Goal: Contribute content: Add original content to the website for others to see

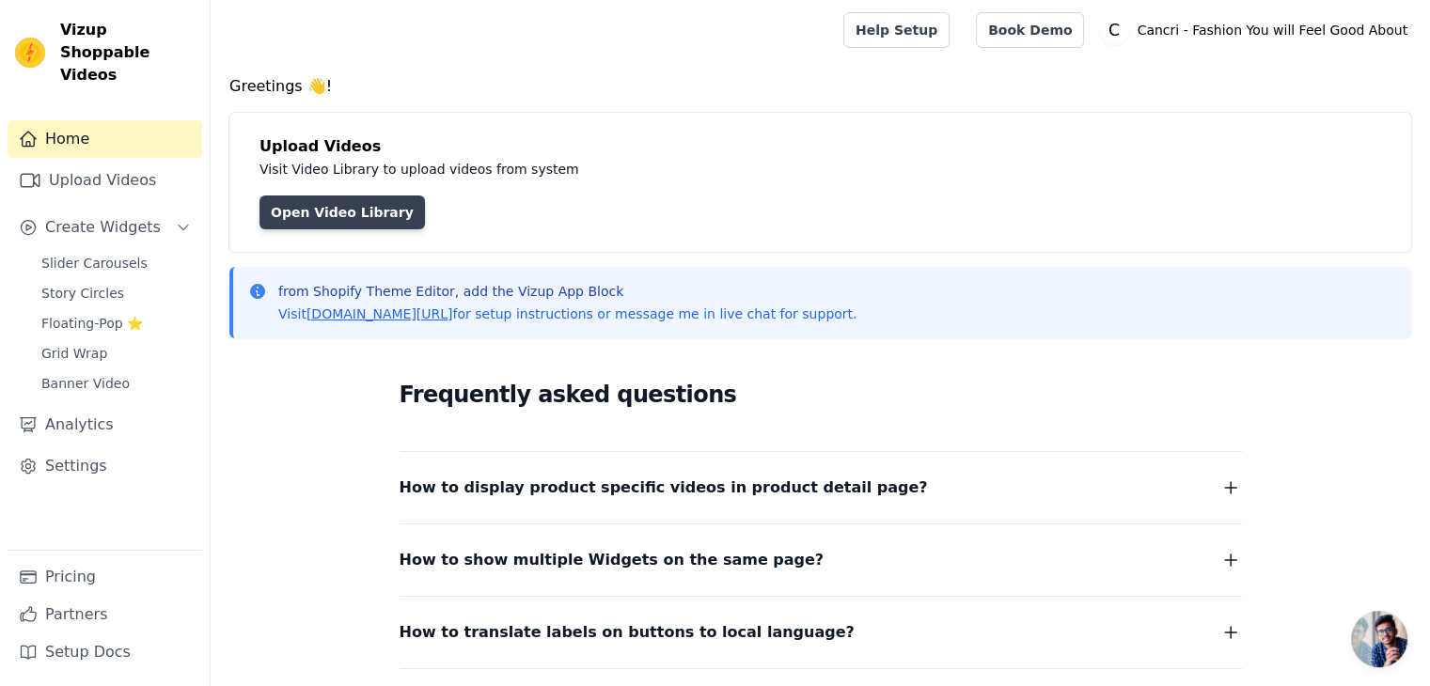
click at [336, 211] on link "Open Video Library" at bounding box center [341, 213] width 165 height 34
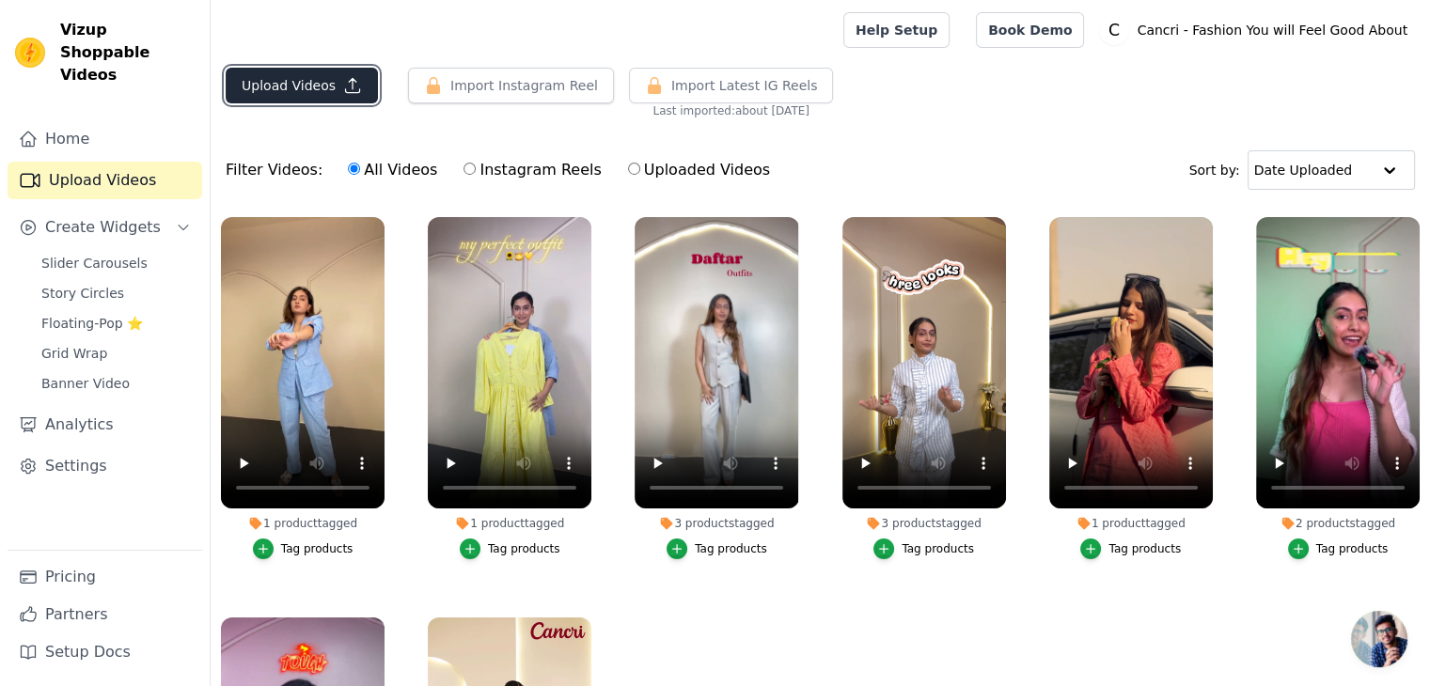
click at [325, 84] on button "Upload Videos" at bounding box center [302, 86] width 152 height 36
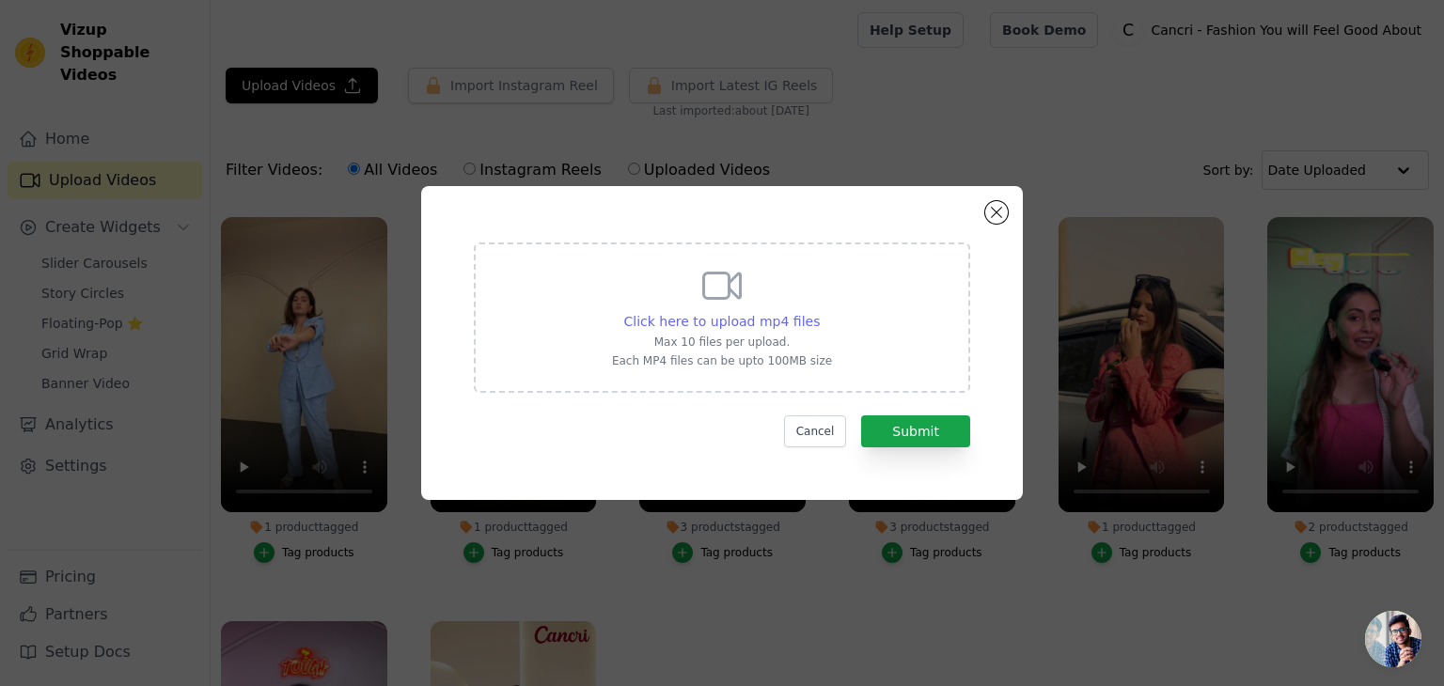
click at [752, 314] on span "Click here to upload mp4 files" at bounding box center [722, 321] width 196 height 15
click at [819, 312] on input "Click here to upload mp4 files Max 10 files per upload. Each MP4 files can be u…" at bounding box center [819, 311] width 1 height 1
click at [725, 317] on span "Click here to upload mp4 files" at bounding box center [722, 321] width 196 height 15
click at [819, 312] on input "Click here to upload mp4 files Max 10 files per upload. Each MP4 files can be u…" at bounding box center [819, 311] width 1 height 1
click at [880, 287] on div "Click here to upload mp4 files Max 10 files per upload. Each MP4 files can be u…" at bounding box center [722, 317] width 496 height 150
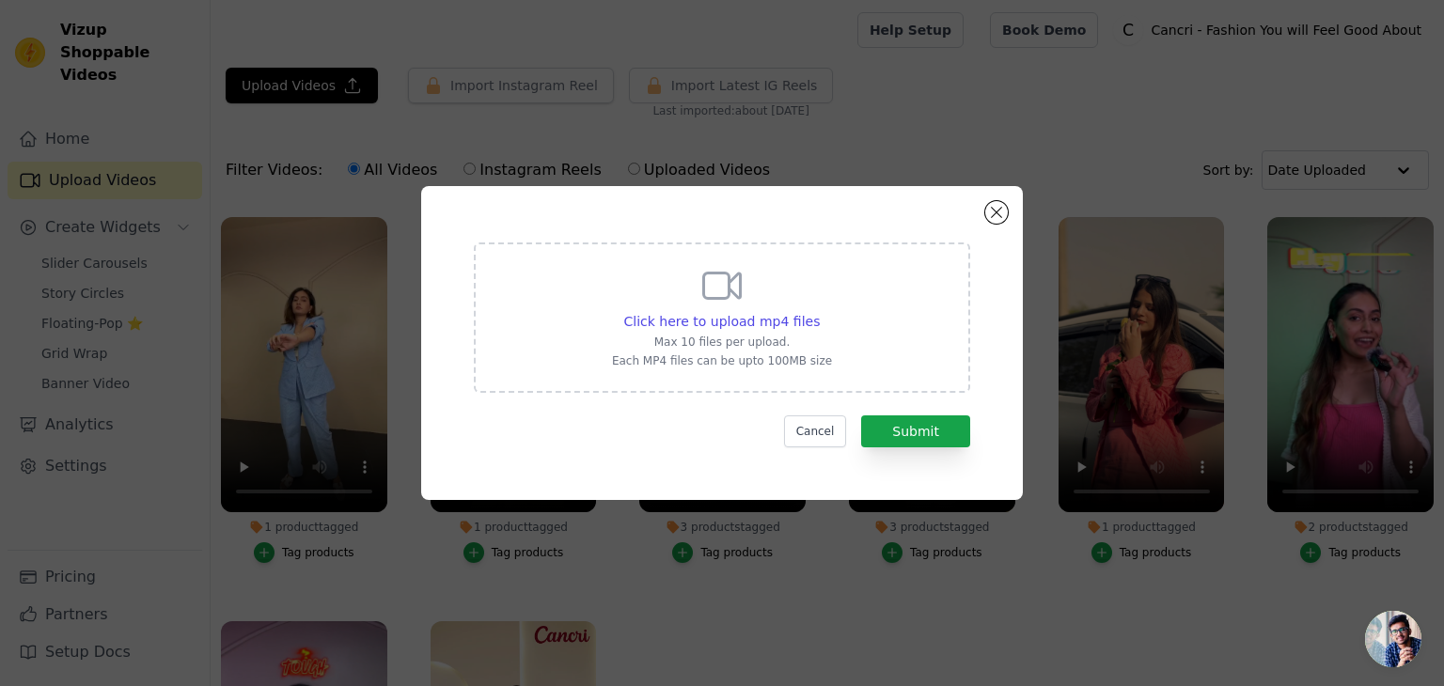
click at [820, 311] on input "Click here to upload mp4 files Max 10 files per upload. Each MP4 files can be u…" at bounding box center [819, 311] width 1 height 1
click at [770, 307] on div "Click here to upload mp4 files Max 10 files per upload. Each MP4 files can be u…" at bounding box center [722, 315] width 220 height 105
click at [819, 311] on input "Click here to upload mp4 files Max 10 files per upload. Each MP4 files can be u…" at bounding box center [819, 311] width 1 height 1
click at [993, 216] on button "Close modal" at bounding box center [996, 212] width 23 height 23
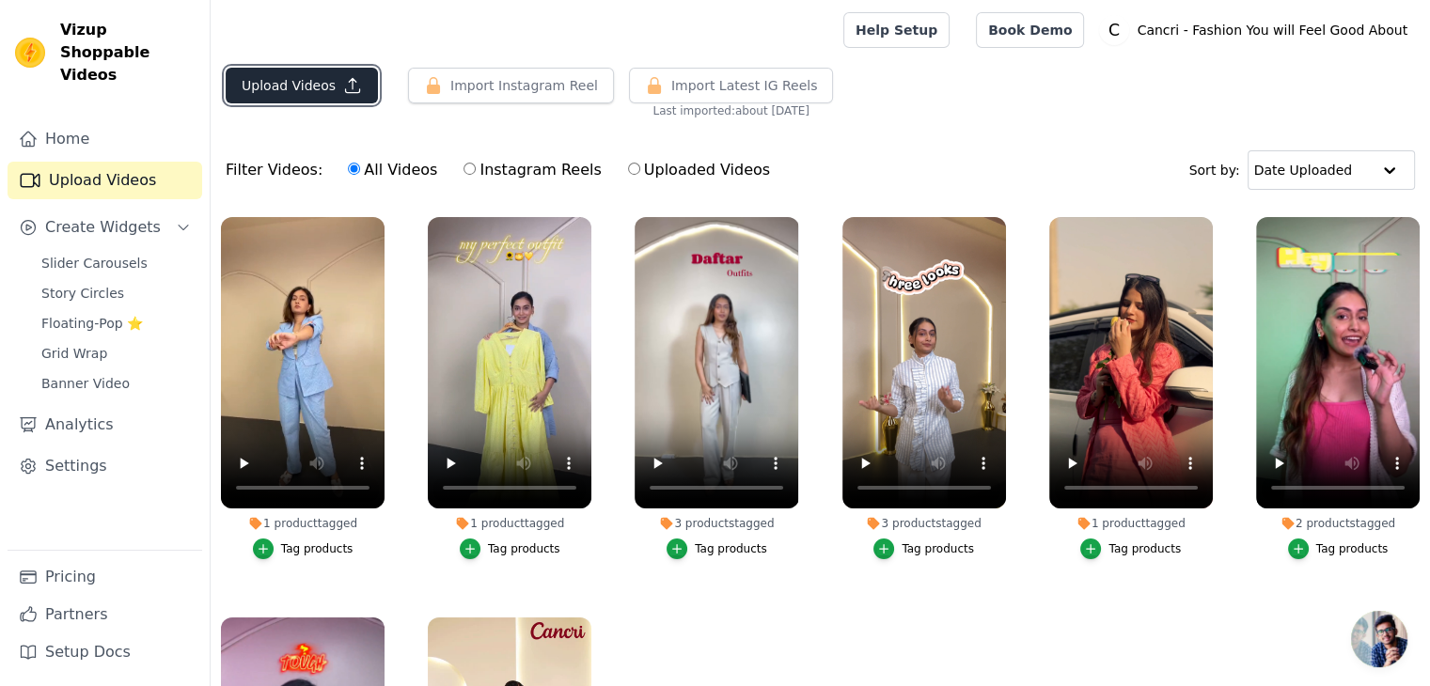
click at [314, 81] on button "Upload Videos" at bounding box center [302, 86] width 152 height 36
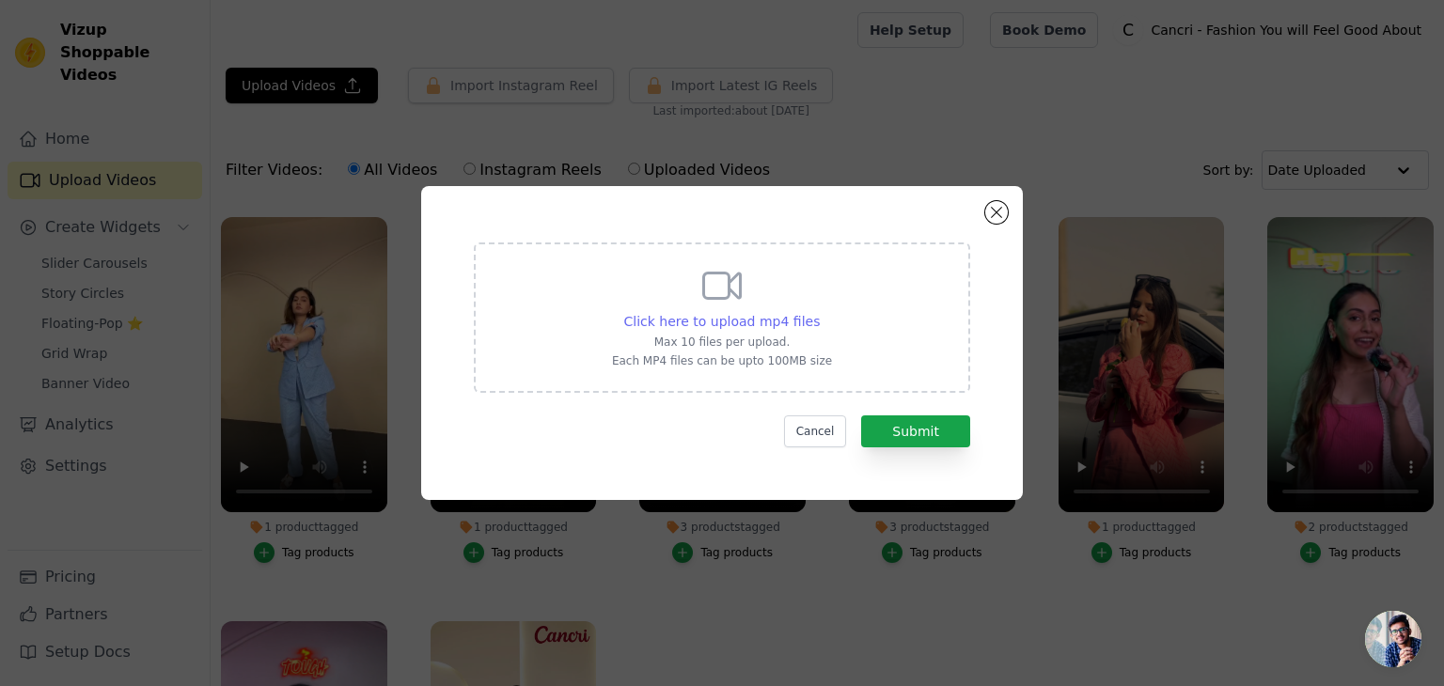
click at [711, 314] on span "Click here to upload mp4 files" at bounding box center [722, 321] width 196 height 15
click at [819, 312] on input "Click here to upload mp4 files Max 10 files per upload. Each MP4 files can be u…" at bounding box center [819, 311] width 1 height 1
type input "C:\fakepath\VN20250822_115317.mp4"
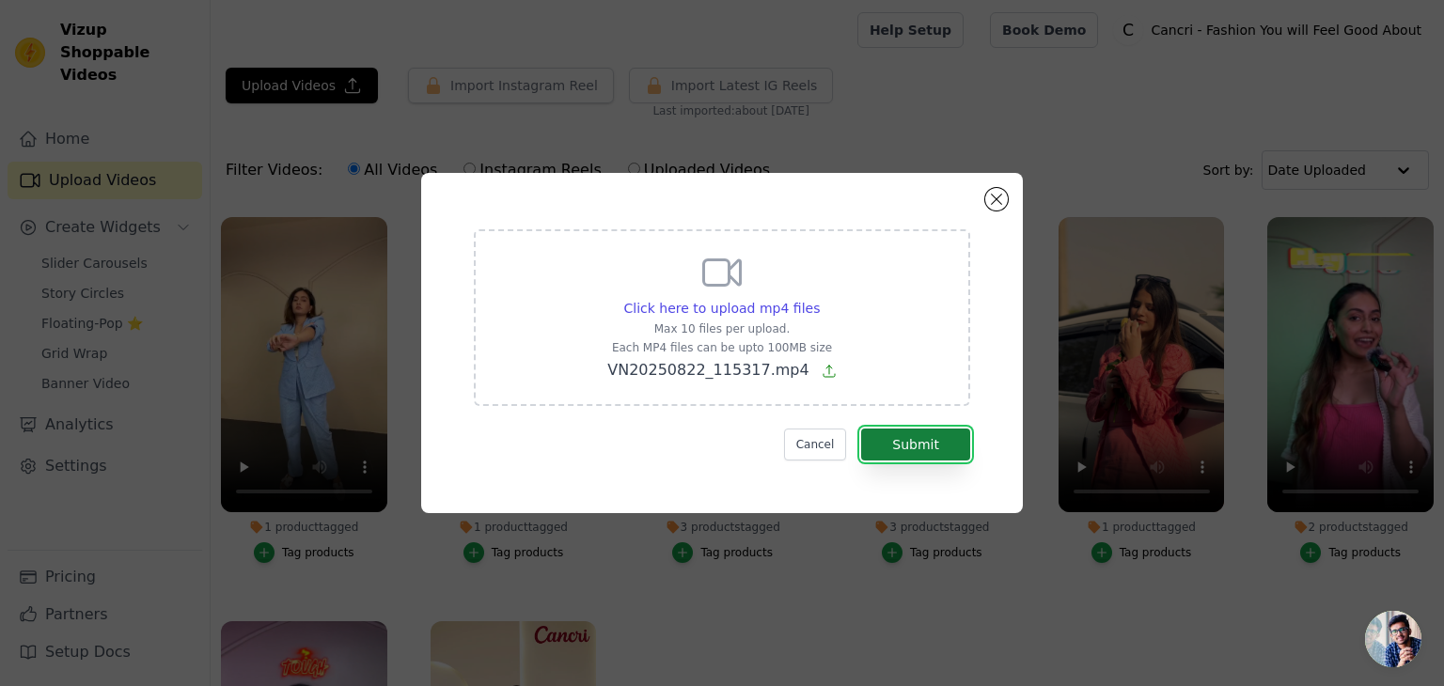
click at [910, 446] on button "Submit" at bounding box center [915, 445] width 109 height 32
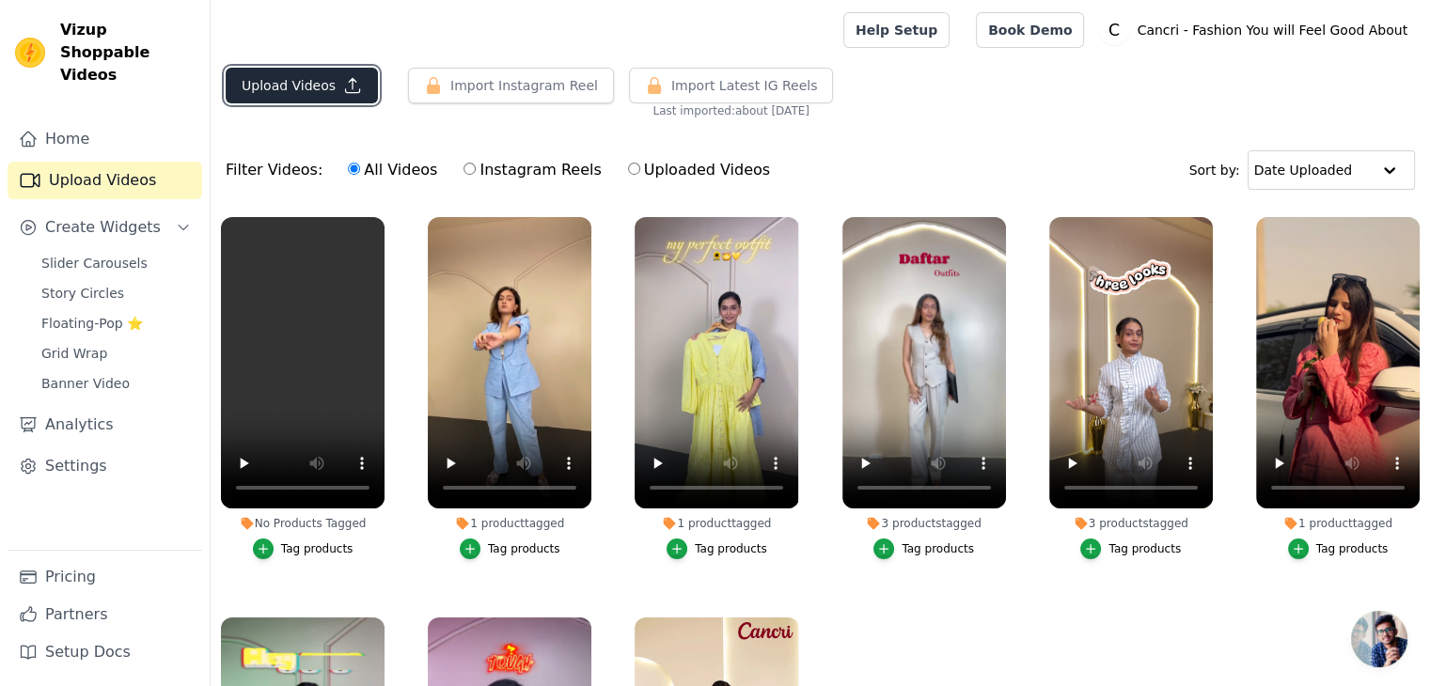
click at [328, 89] on button "Upload Videos" at bounding box center [302, 86] width 152 height 36
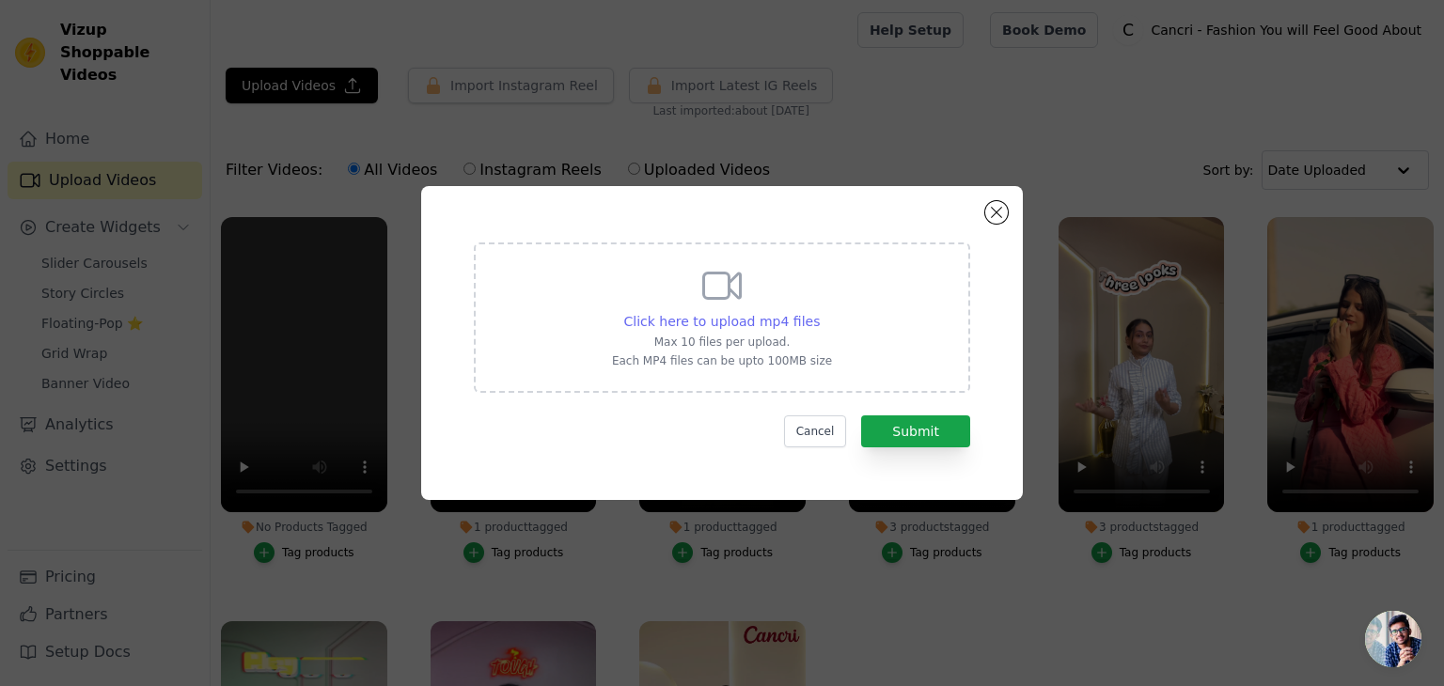
click at [714, 318] on span "Click here to upload mp4 files" at bounding box center [722, 321] width 196 height 15
click at [819, 312] on input "Click here to upload mp4 files Max 10 files per upload. Each MP4 files can be u…" at bounding box center [819, 311] width 1 height 1
type input "C:\fakepath\VN20250822_115612.mp4"
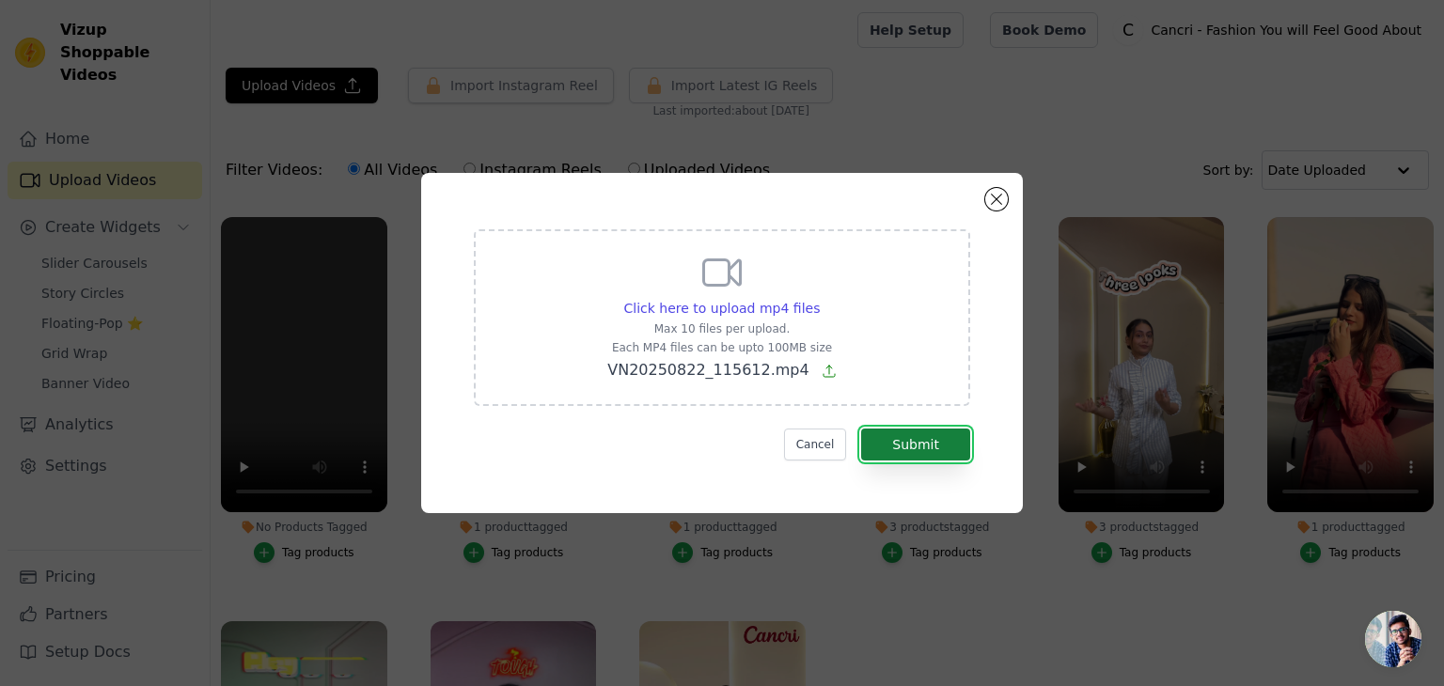
click at [931, 438] on button "Submit" at bounding box center [915, 445] width 109 height 32
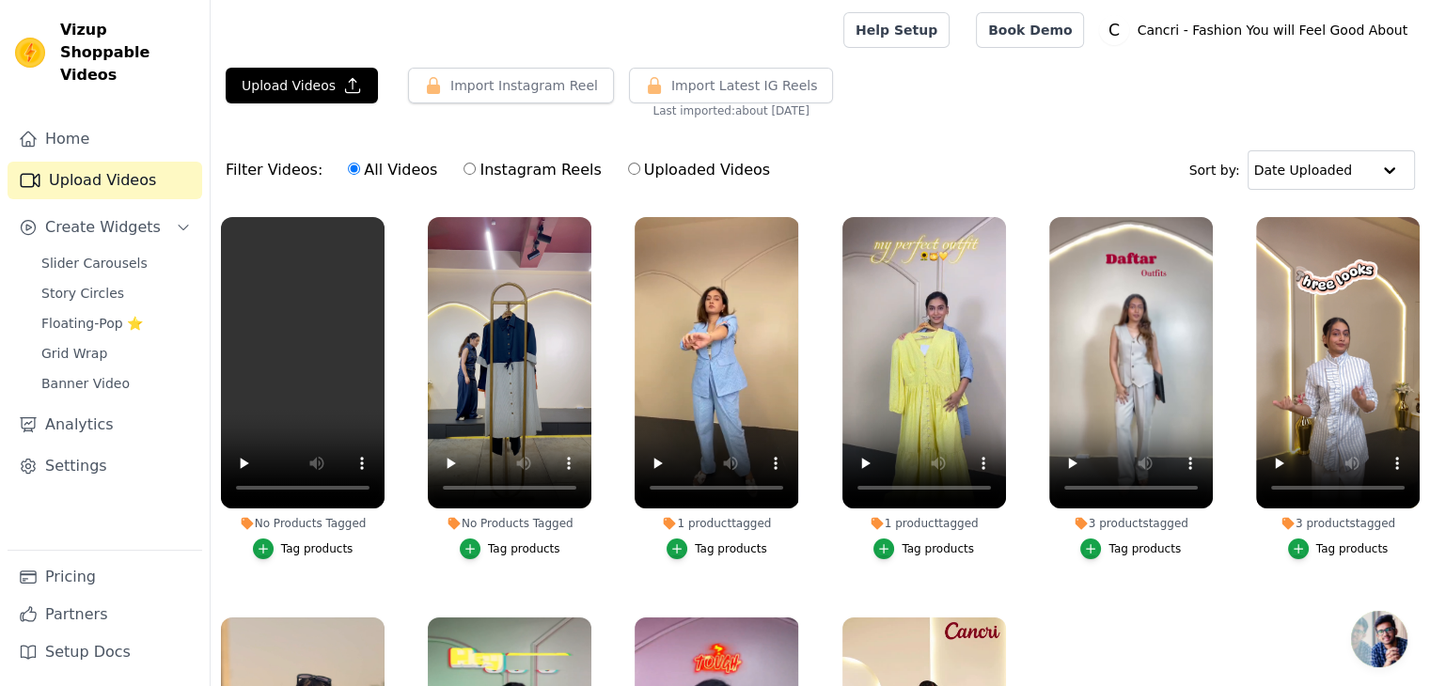
click at [561, 508] on li "No Products Tagged Tag products" at bounding box center [510, 388] width 164 height 342
click at [510, 547] on div "Tag products" at bounding box center [524, 548] width 72 height 15
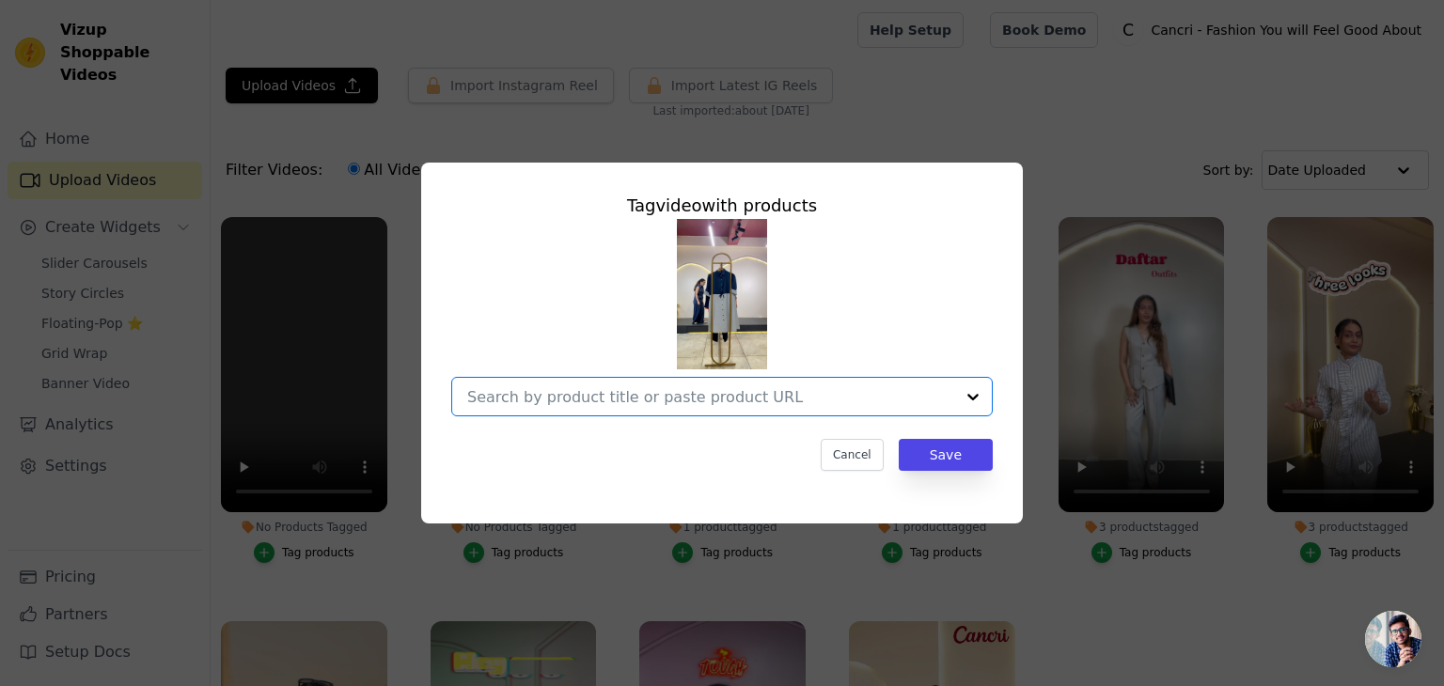
click at [713, 399] on input "No Products Tagged Tag video with products Option undefined, selected. Select i…" at bounding box center [710, 397] width 487 height 18
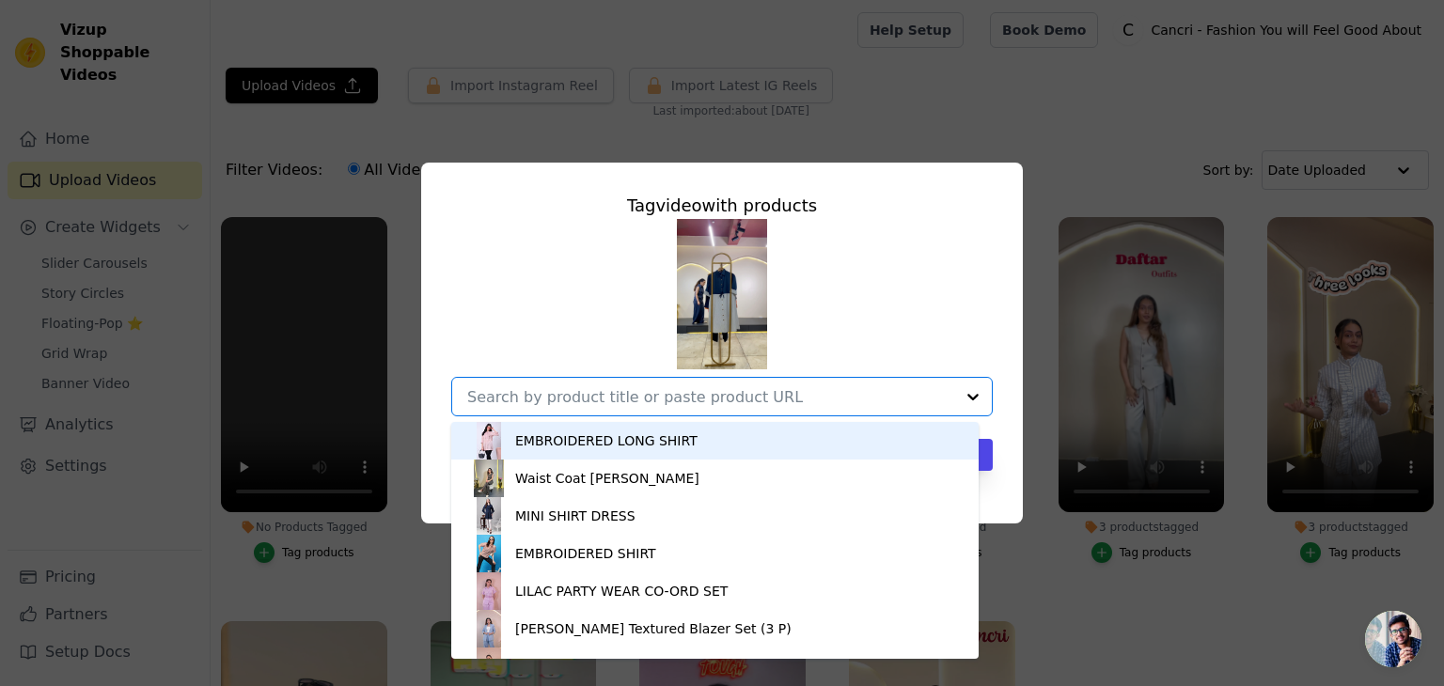
scroll to position [78, 0]
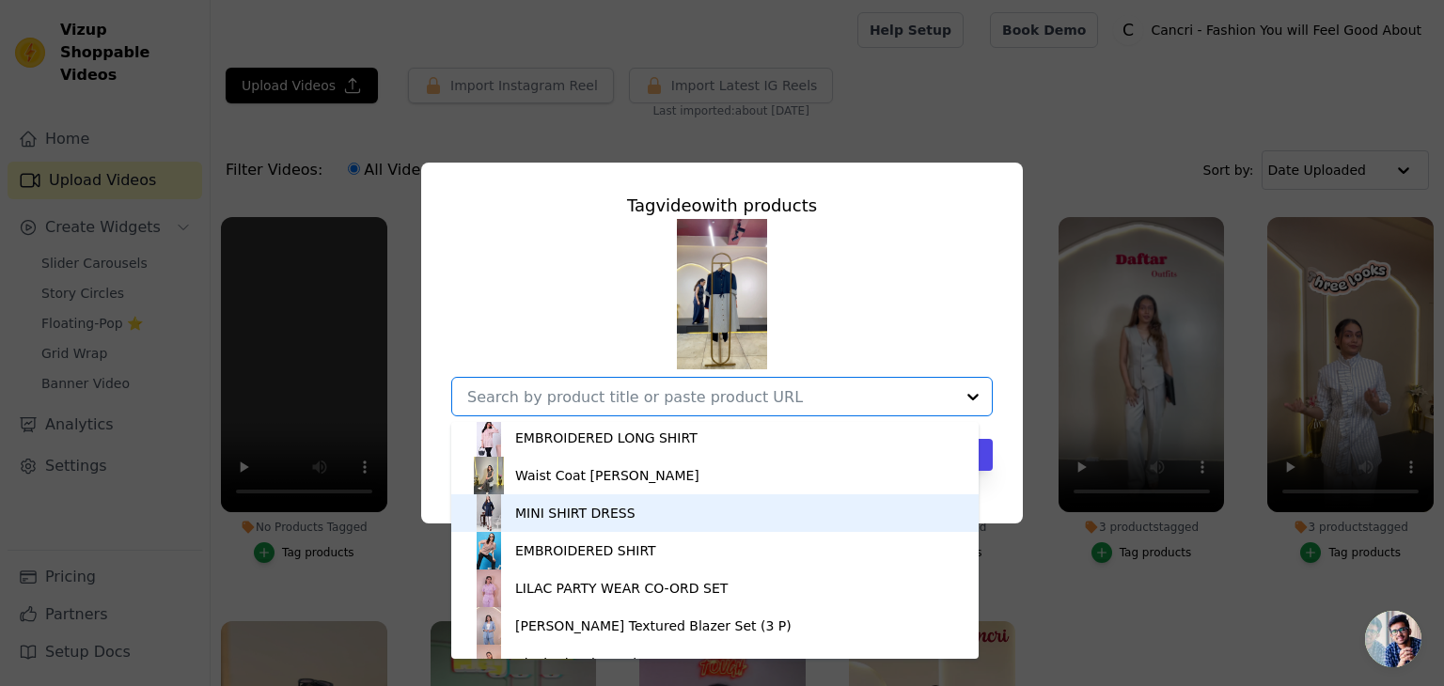
click at [606, 511] on div "MINI SHIRT DRESS" at bounding box center [575, 513] width 120 height 19
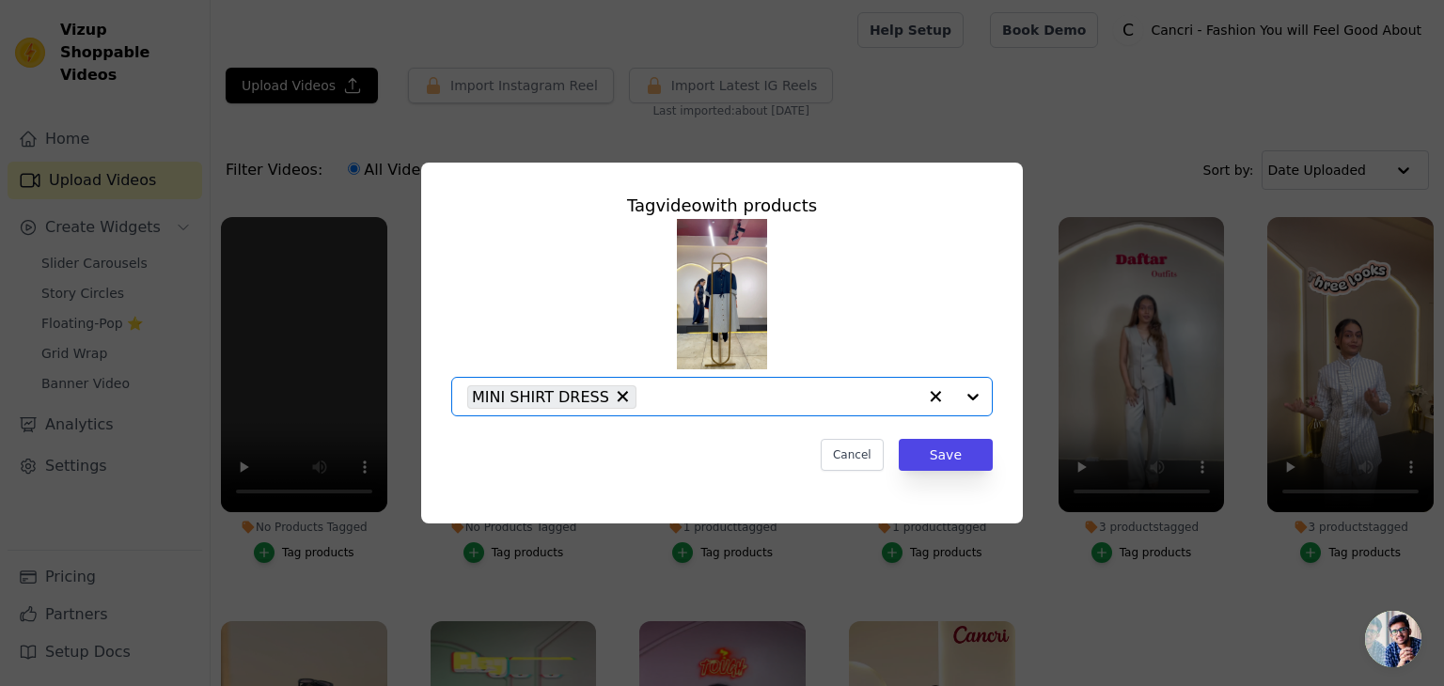
click at [703, 399] on input "No Products Tagged Tag video with products Option MINI SHIRT DRESS, selected. S…" at bounding box center [781, 397] width 271 height 18
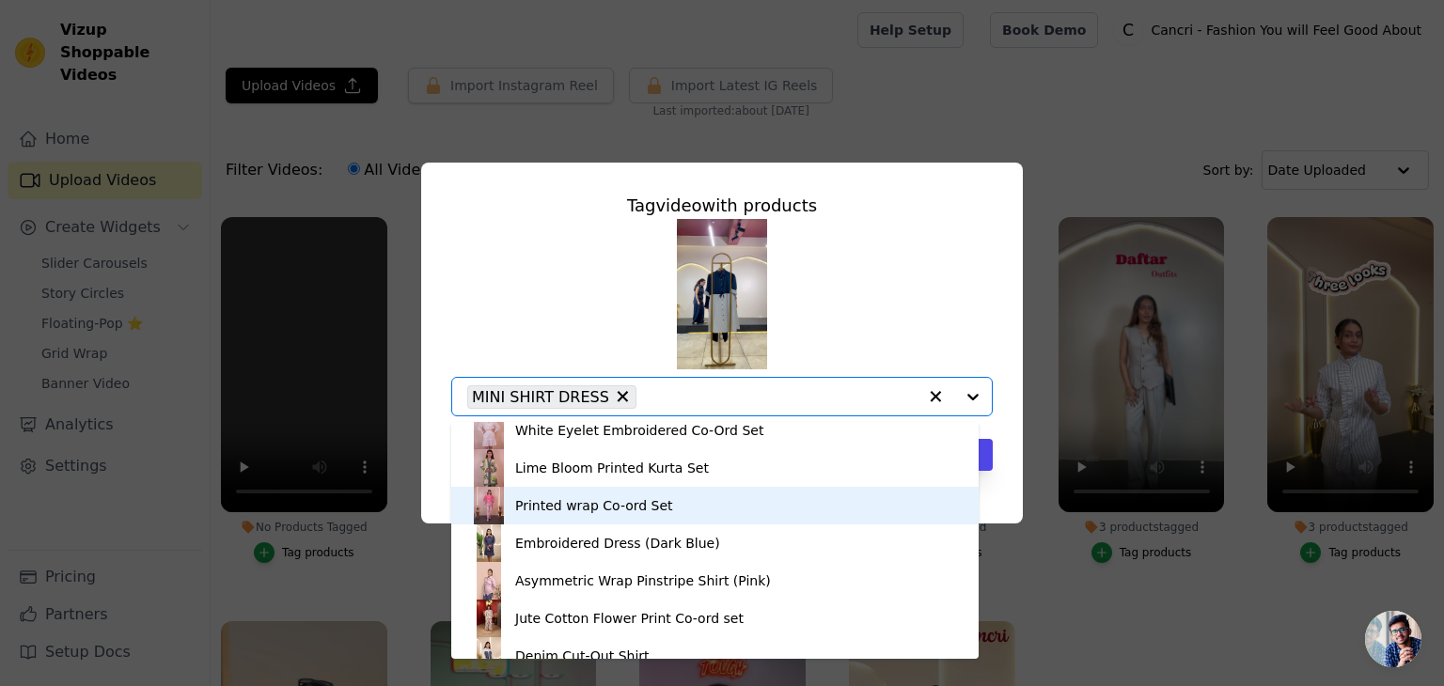
scroll to position [891, 0]
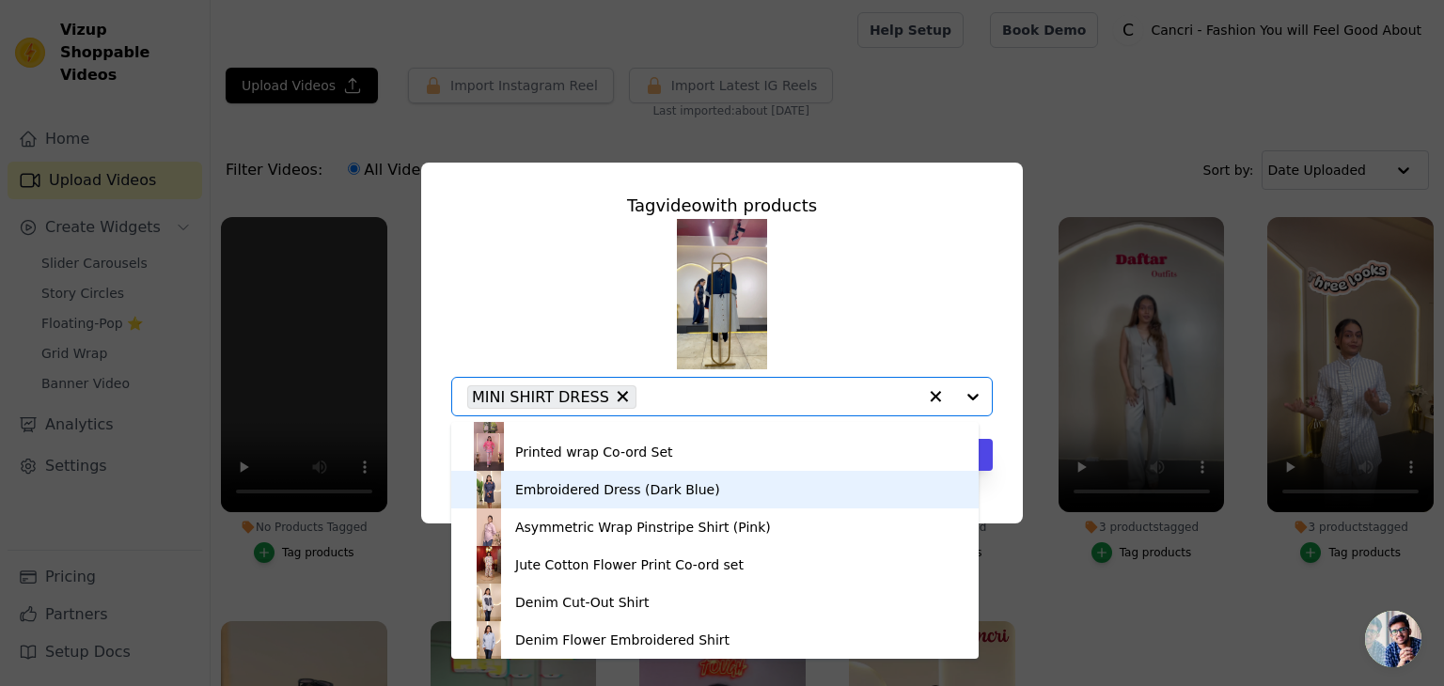
click at [575, 483] on div "Embroidered Dress (Dark Blue)" at bounding box center [617, 489] width 205 height 19
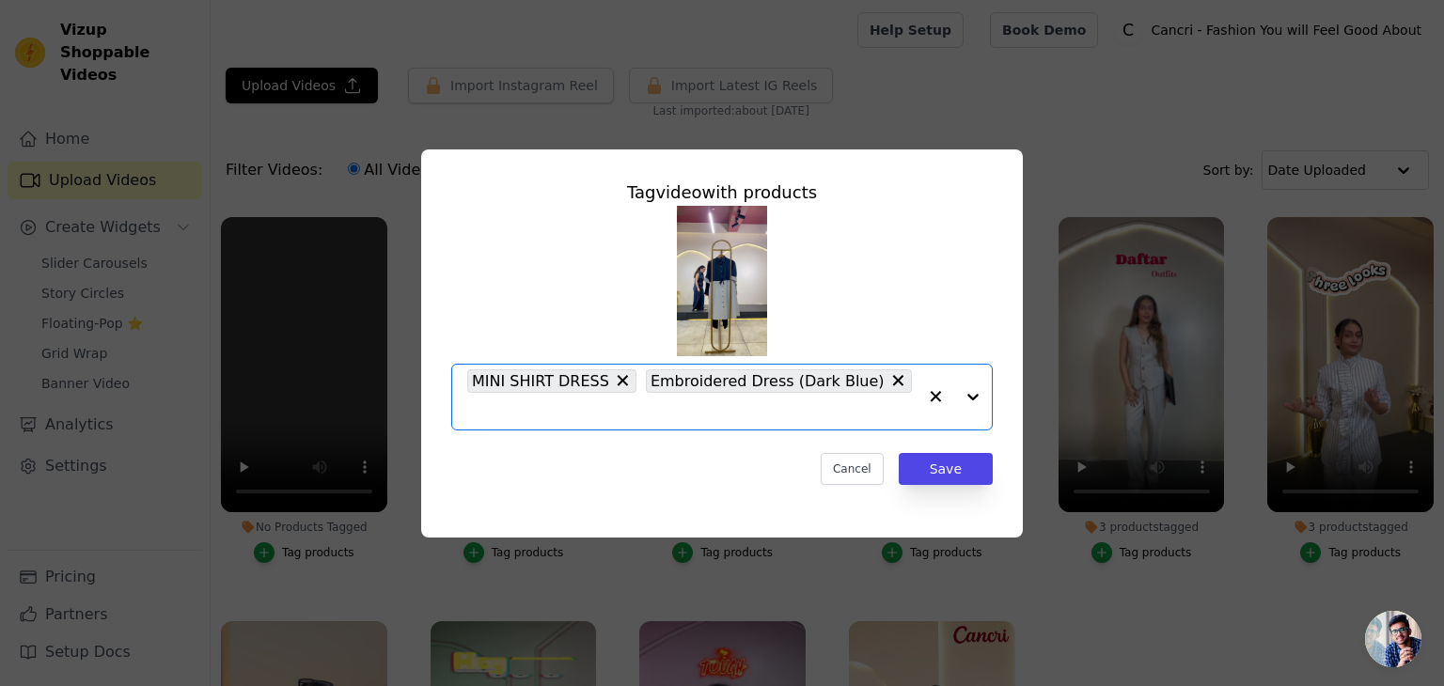
click at [891, 402] on input "No Products Tagged Tag video with products Option MINI SHIRT DRESS, Embroidered…" at bounding box center [691, 411] width 449 height 18
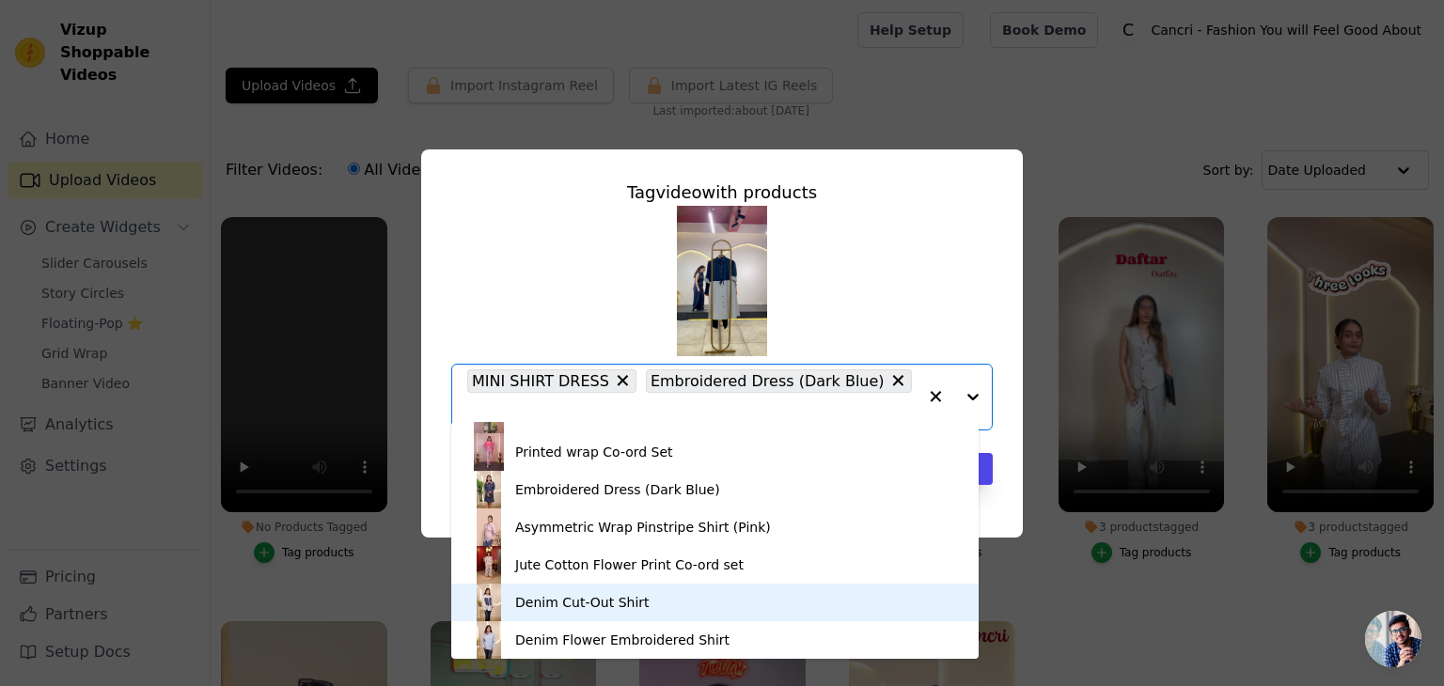
click at [545, 608] on div "Denim Cut-Out Shirt" at bounding box center [582, 602] width 134 height 19
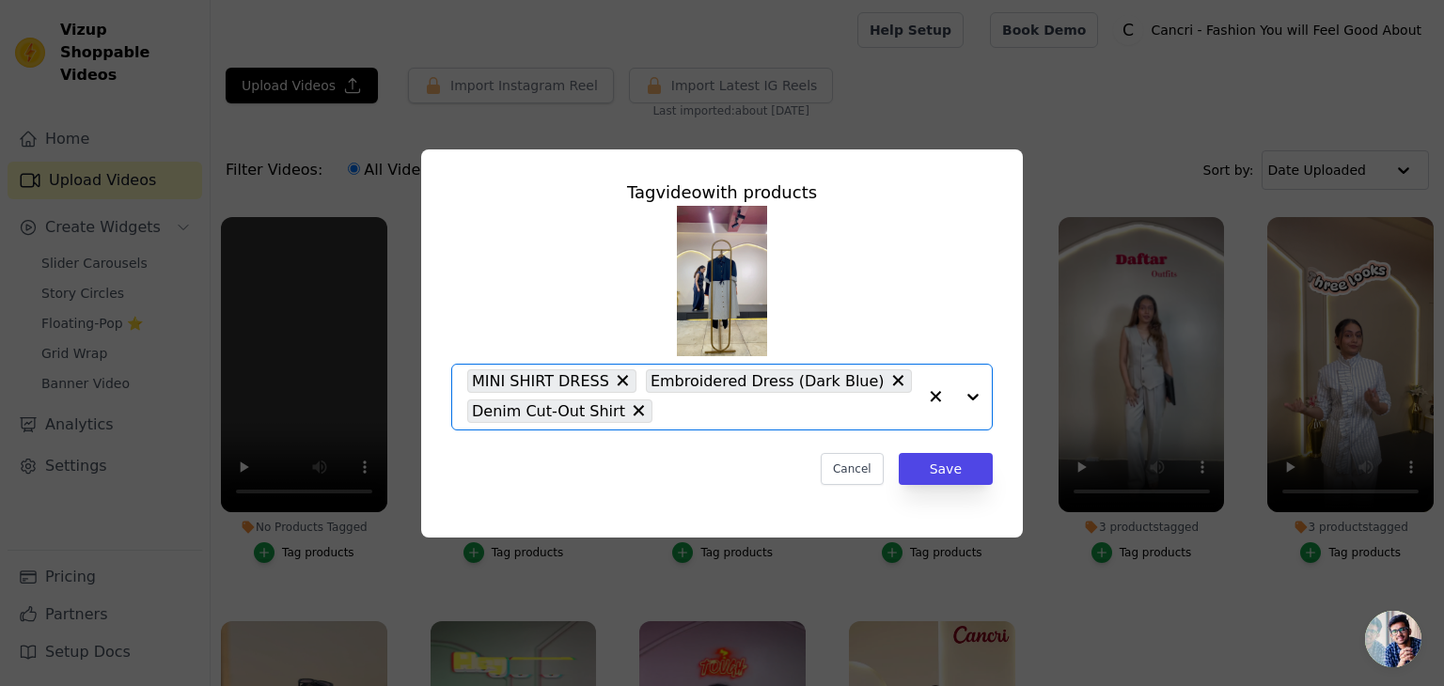
click at [771, 411] on input "No Products Tagged Tag video with products Option MINI SHIRT DRESS, Embroidered…" at bounding box center [789, 411] width 255 height 18
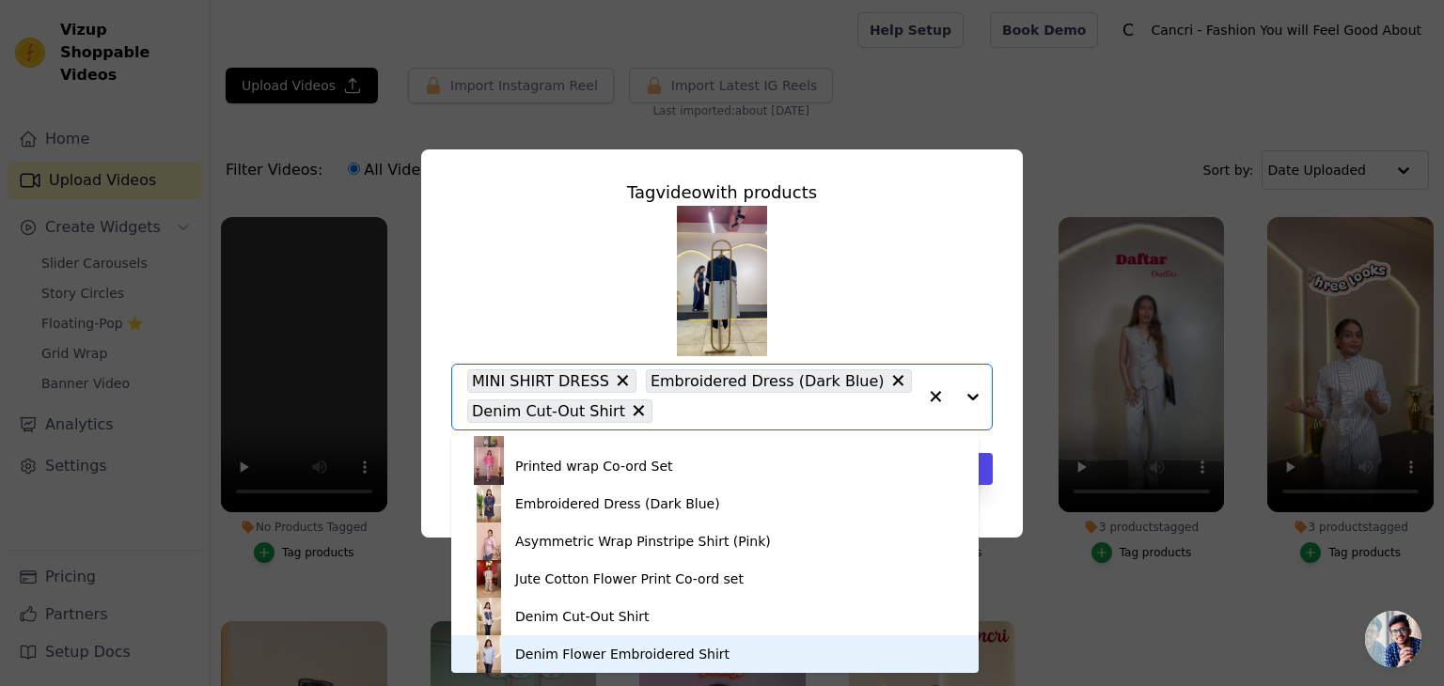
click at [605, 653] on div "Denim Flower Embroidered Shirt" at bounding box center [622, 654] width 214 height 19
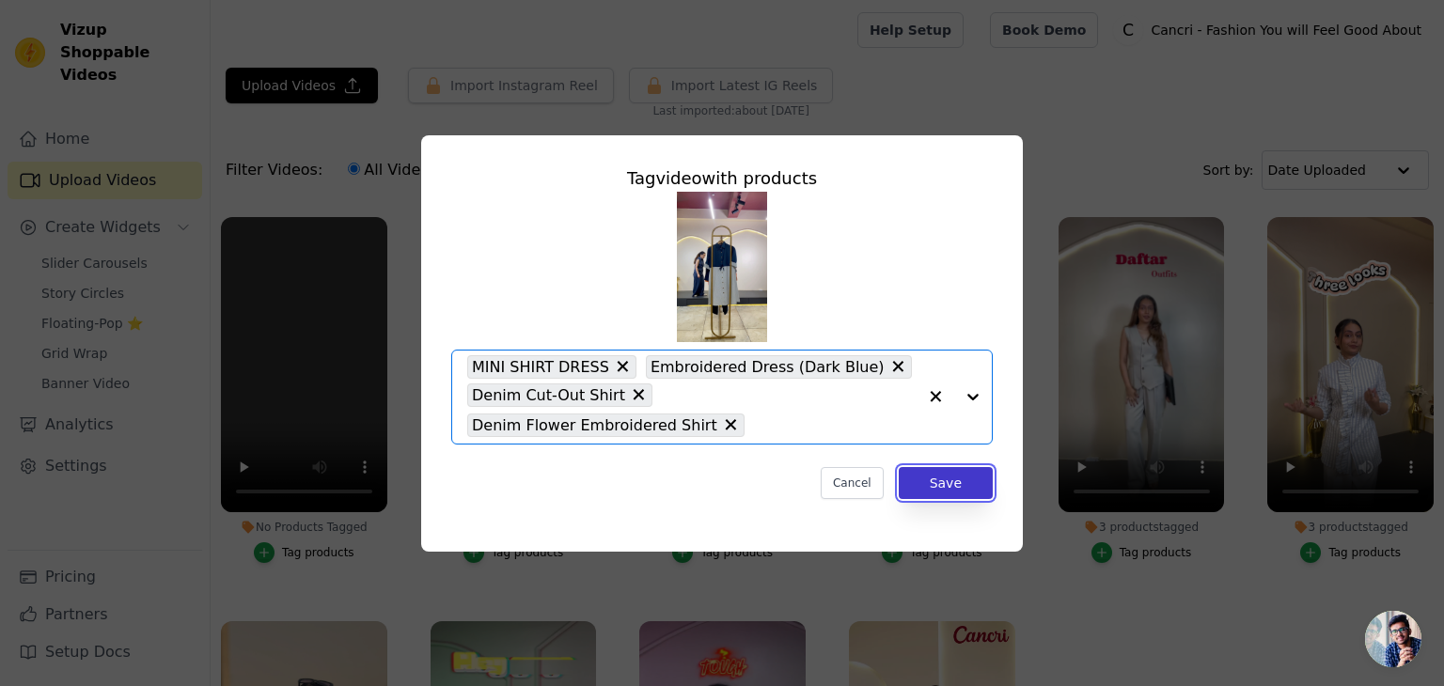
click at [972, 475] on button "Save" at bounding box center [946, 483] width 94 height 32
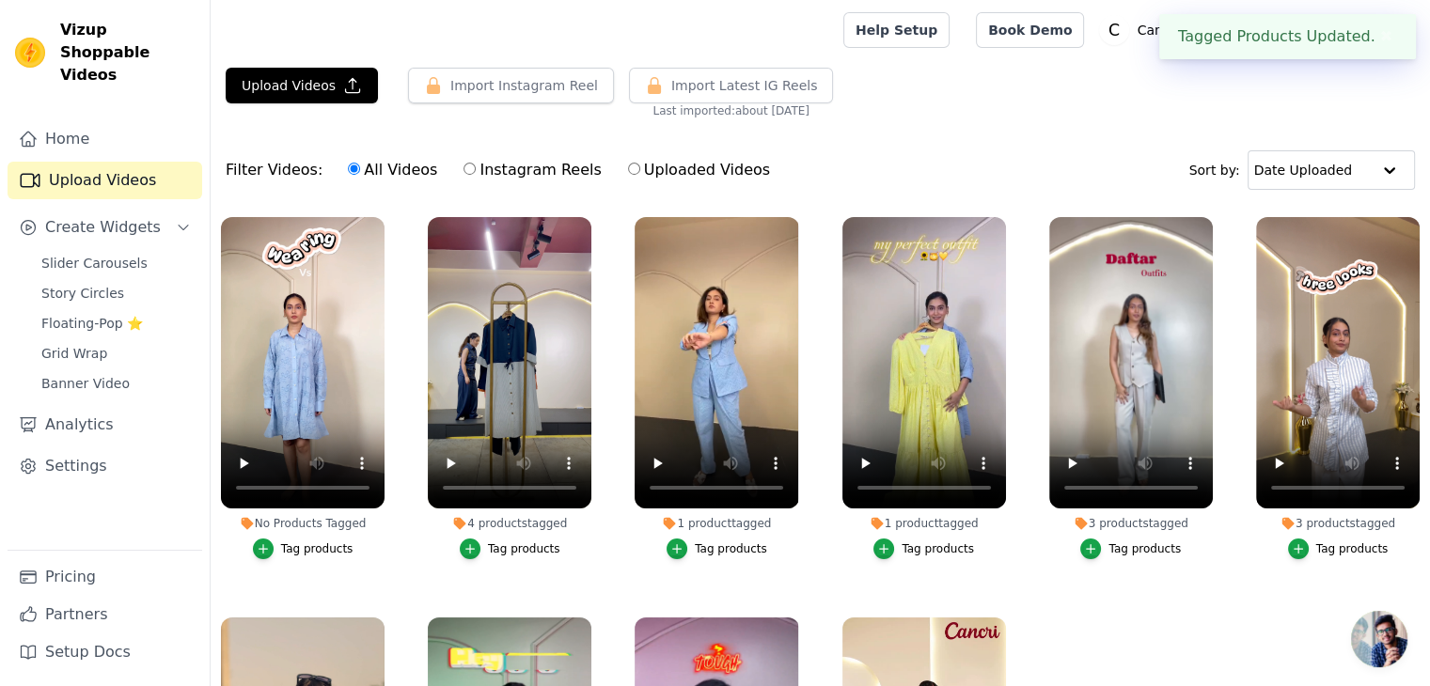
click at [307, 545] on div "Tag products" at bounding box center [317, 548] width 72 height 15
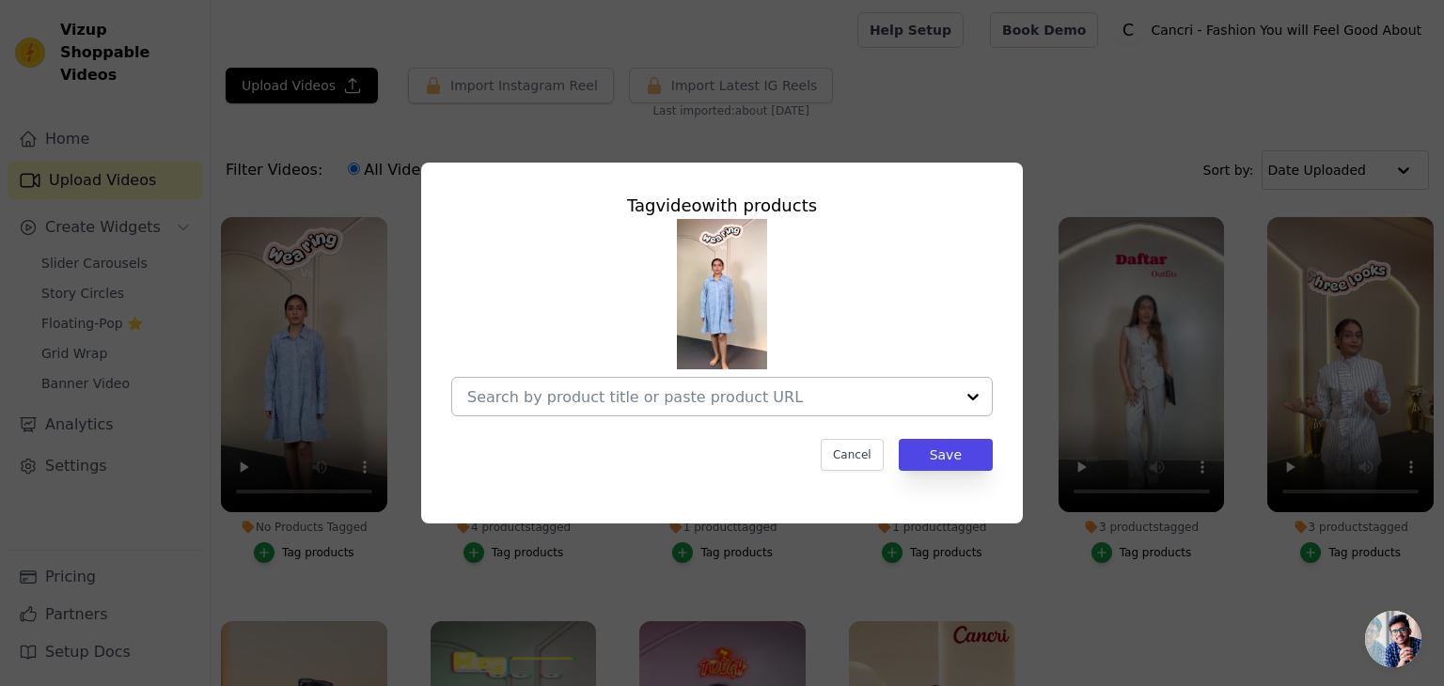
click at [579, 402] on input "No Products Tagged Tag video with products Cancel Save Tag products" at bounding box center [710, 397] width 487 height 18
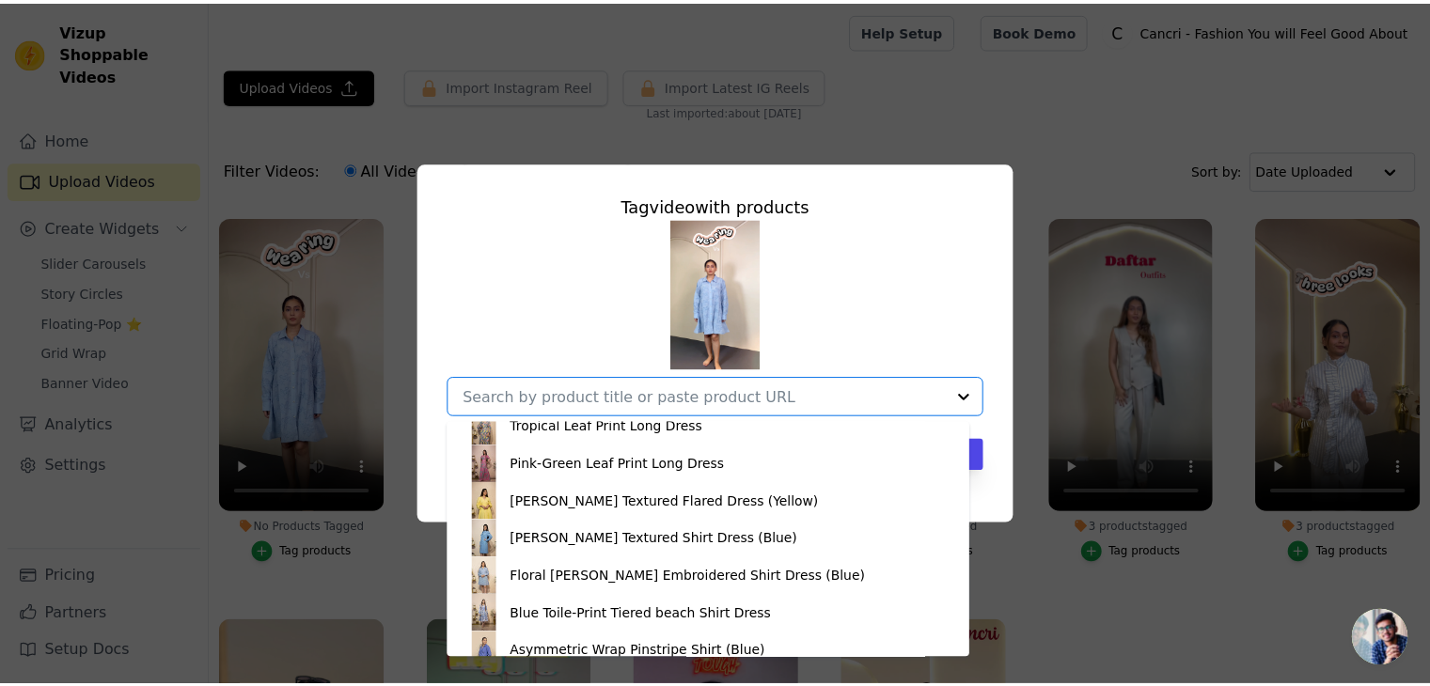
scroll to position [442, 0]
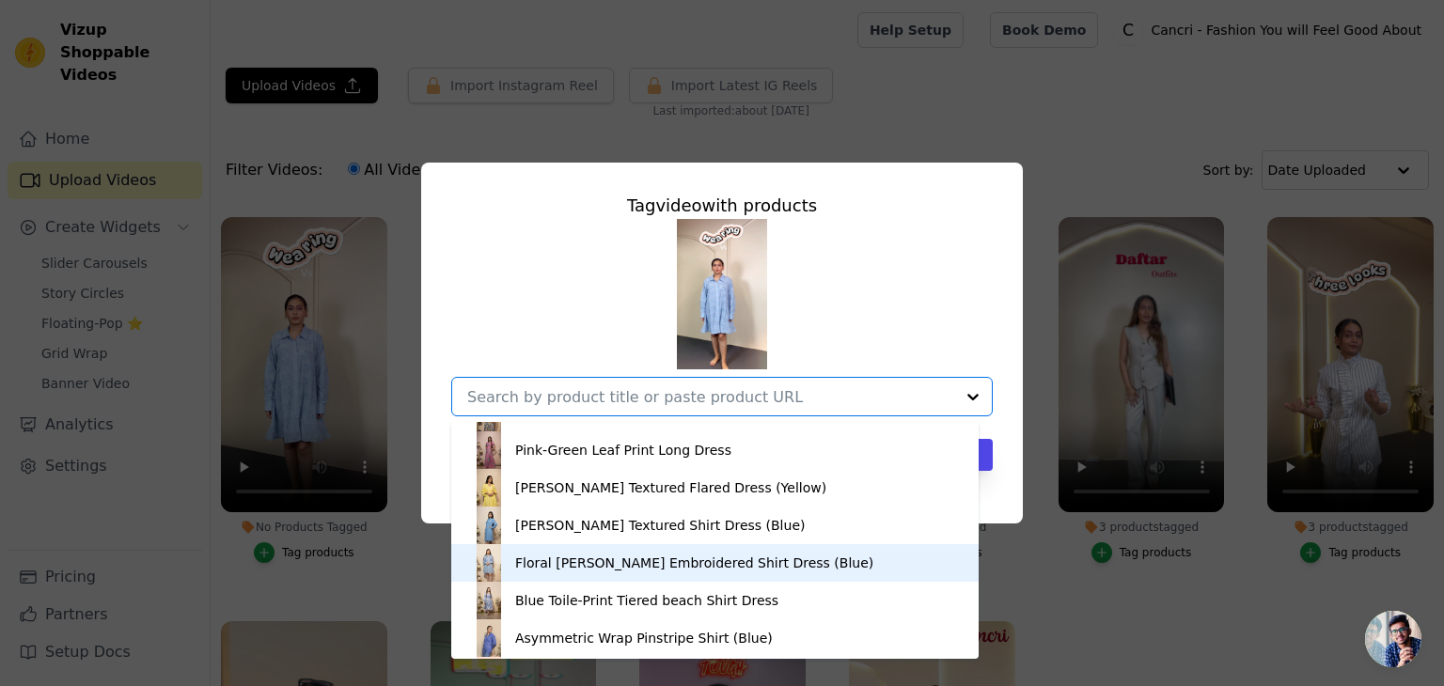
click at [555, 566] on div "Floral [PERSON_NAME] Embroidered Shirt Dress (Blue)" at bounding box center [694, 563] width 358 height 19
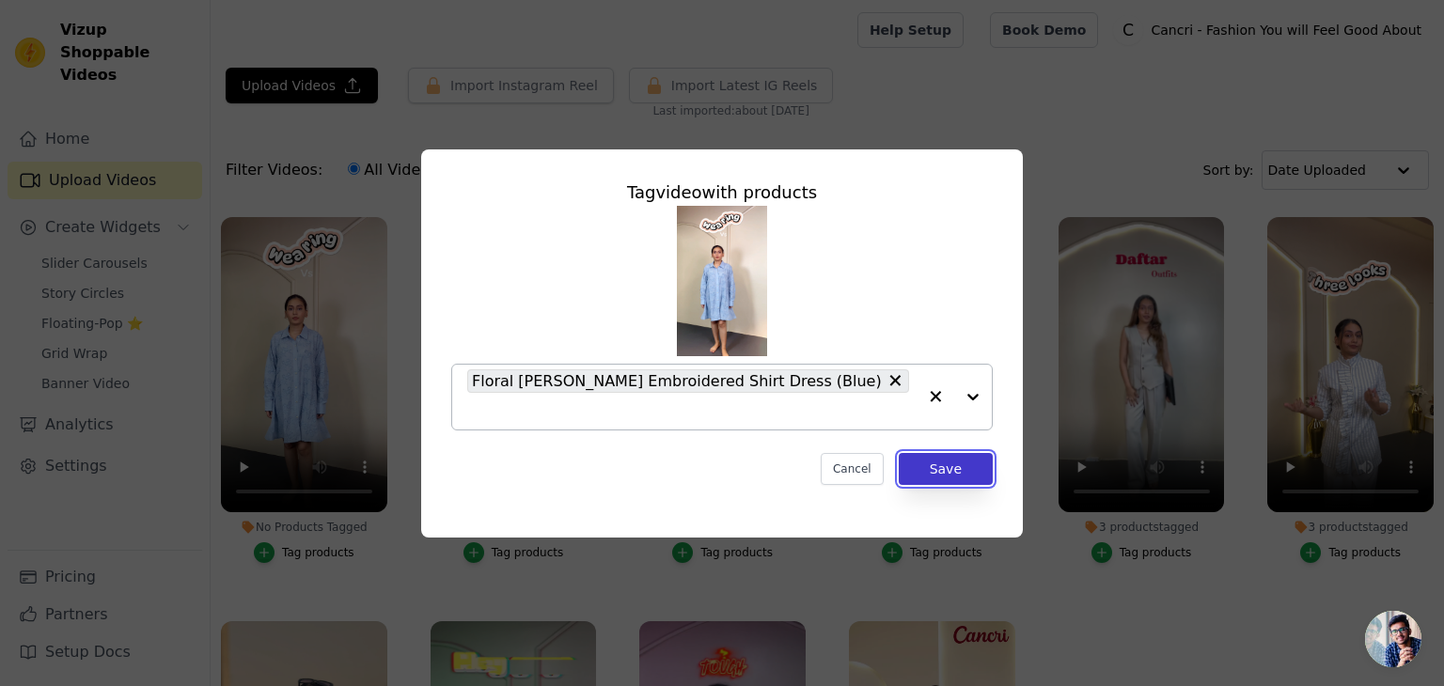
click at [962, 455] on button "Save" at bounding box center [946, 469] width 94 height 32
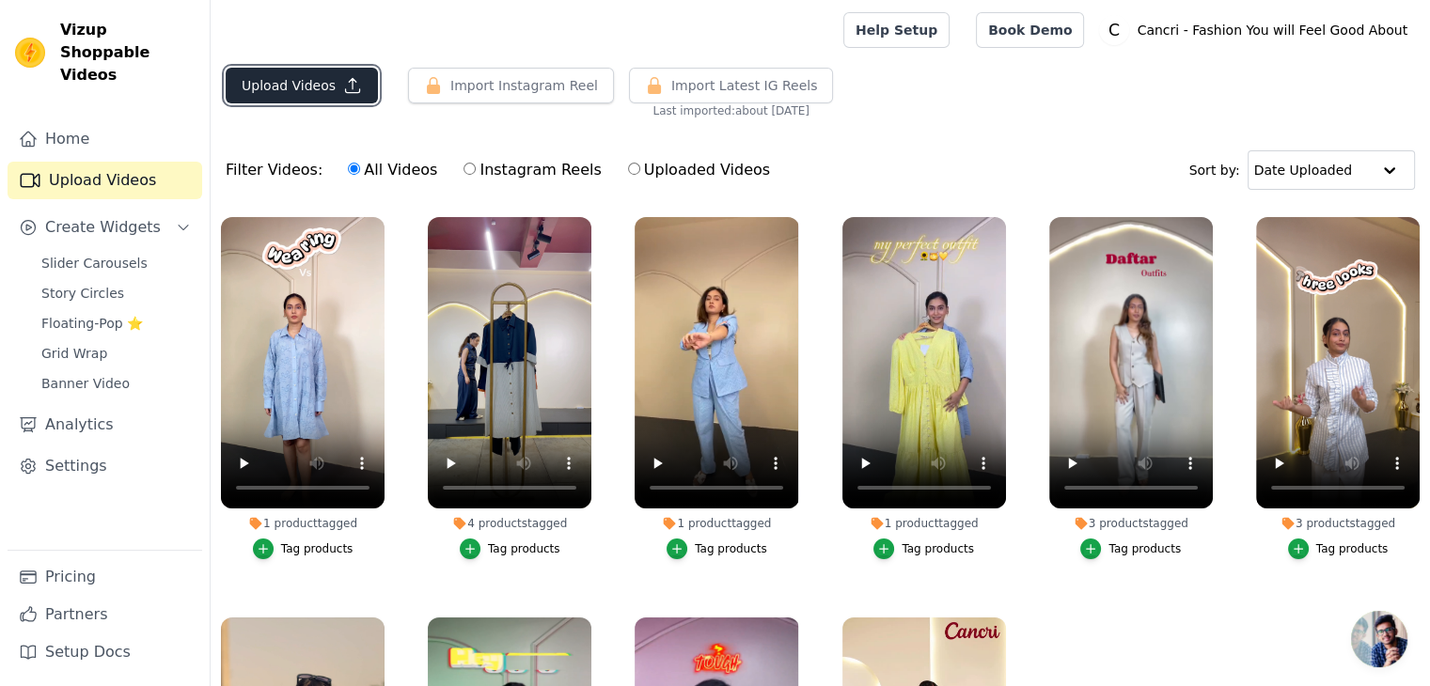
click at [302, 99] on button "Upload Videos" at bounding box center [302, 86] width 152 height 36
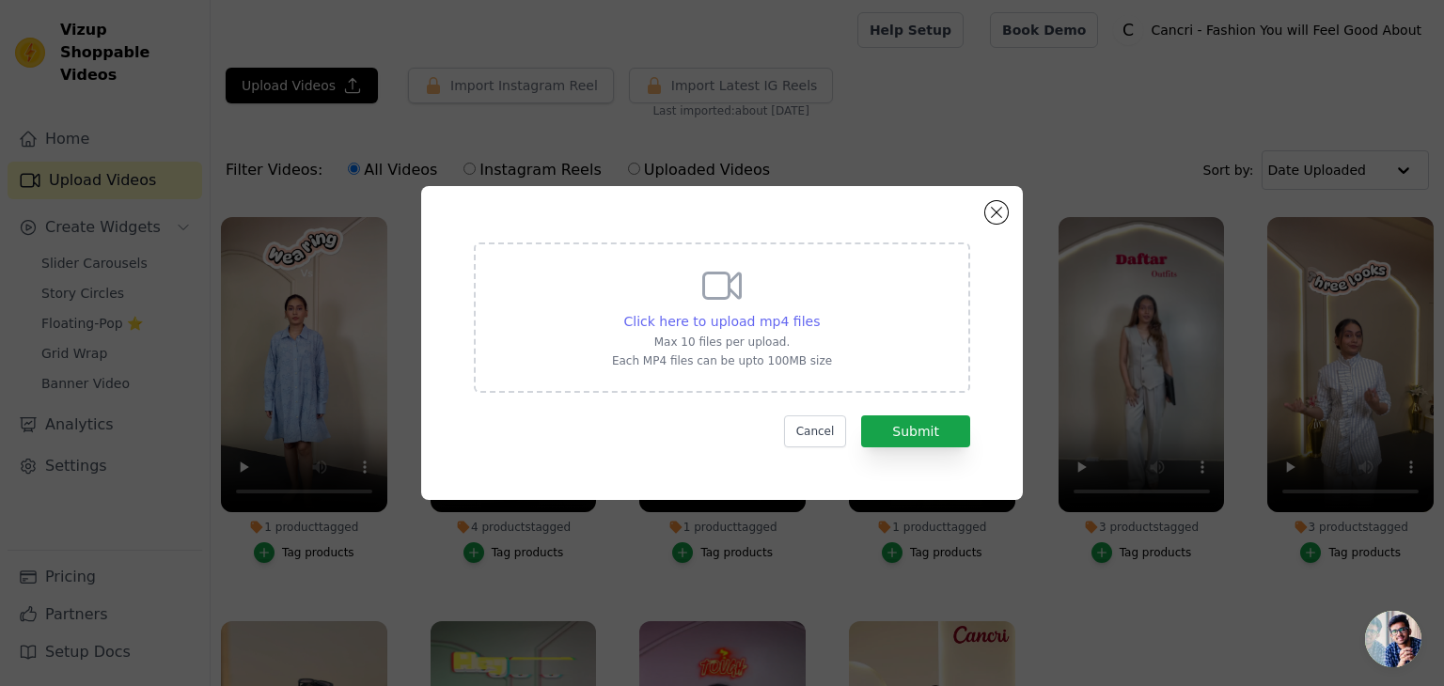
click at [730, 317] on span "Click here to upload mp4 files" at bounding box center [722, 321] width 196 height 15
click at [819, 312] on input "Click here to upload mp4 files Max 10 files per upload. Each MP4 files can be u…" at bounding box center [819, 311] width 1 height 1
type input "C:\fakepath\VN20250822_115856.mp4"
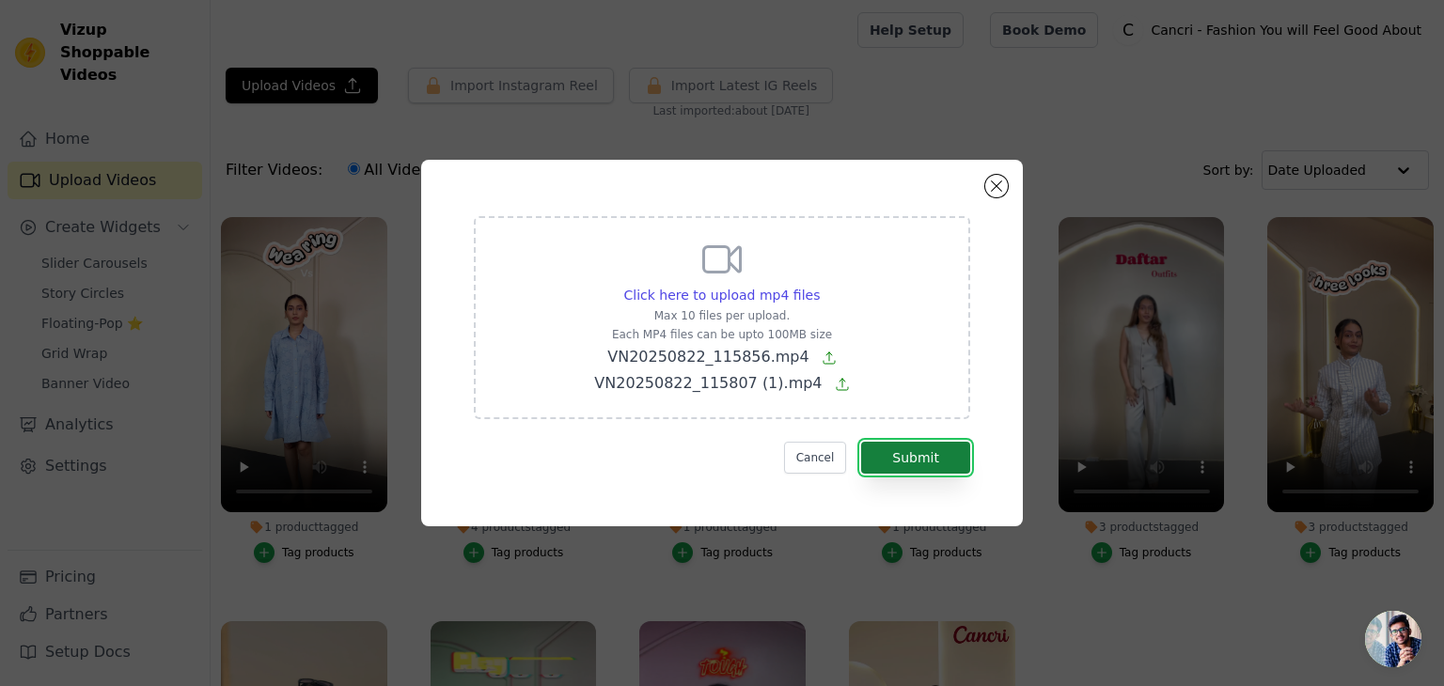
click at [950, 454] on button "Submit" at bounding box center [915, 458] width 109 height 32
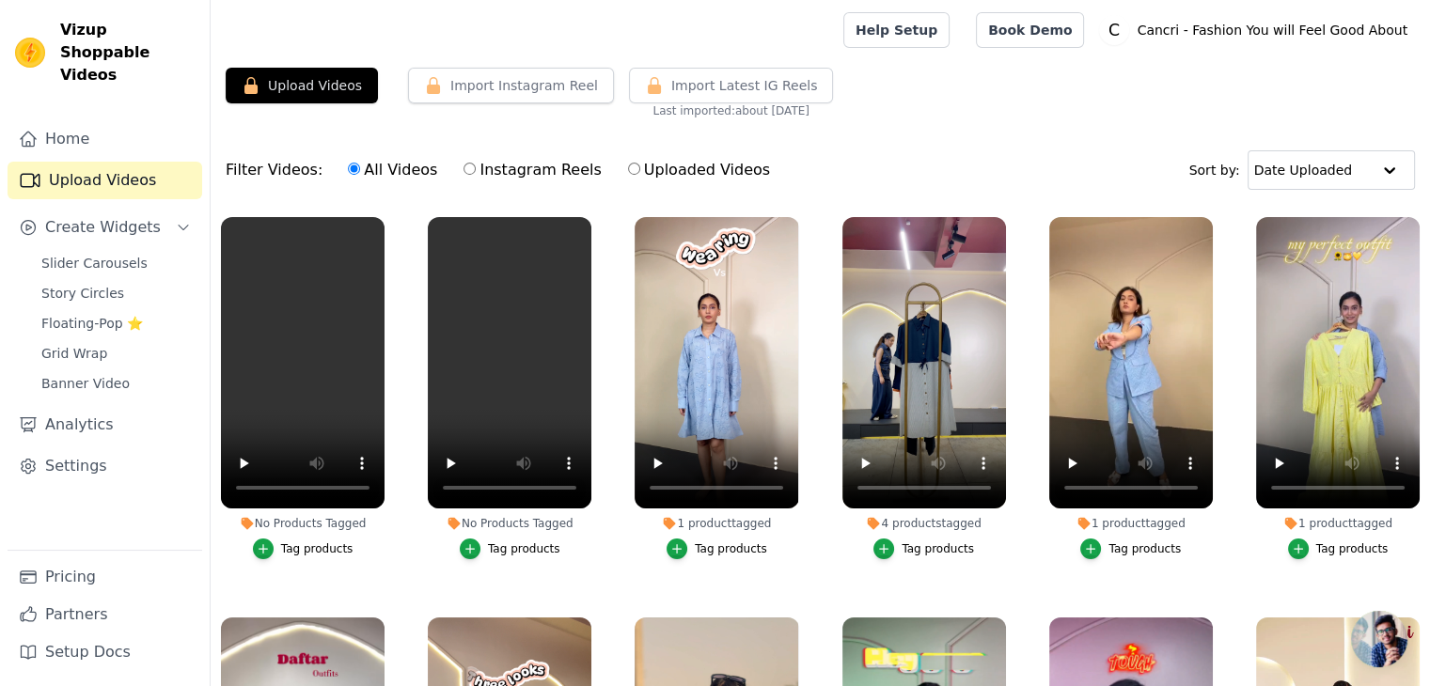
click at [502, 541] on div "Tag products" at bounding box center [524, 548] width 72 height 15
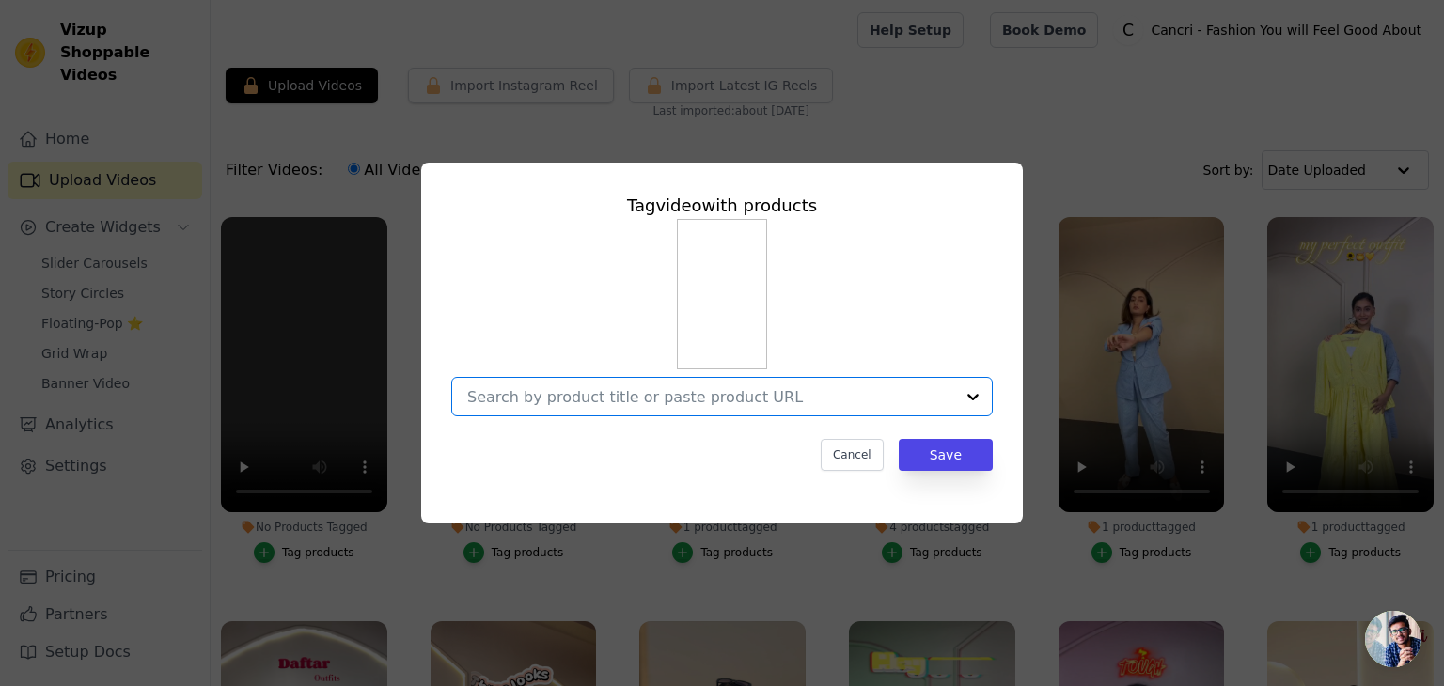
click at [590, 399] on input "No Products Tagged Tag video with products Option undefined, selected. Select i…" at bounding box center [710, 397] width 487 height 18
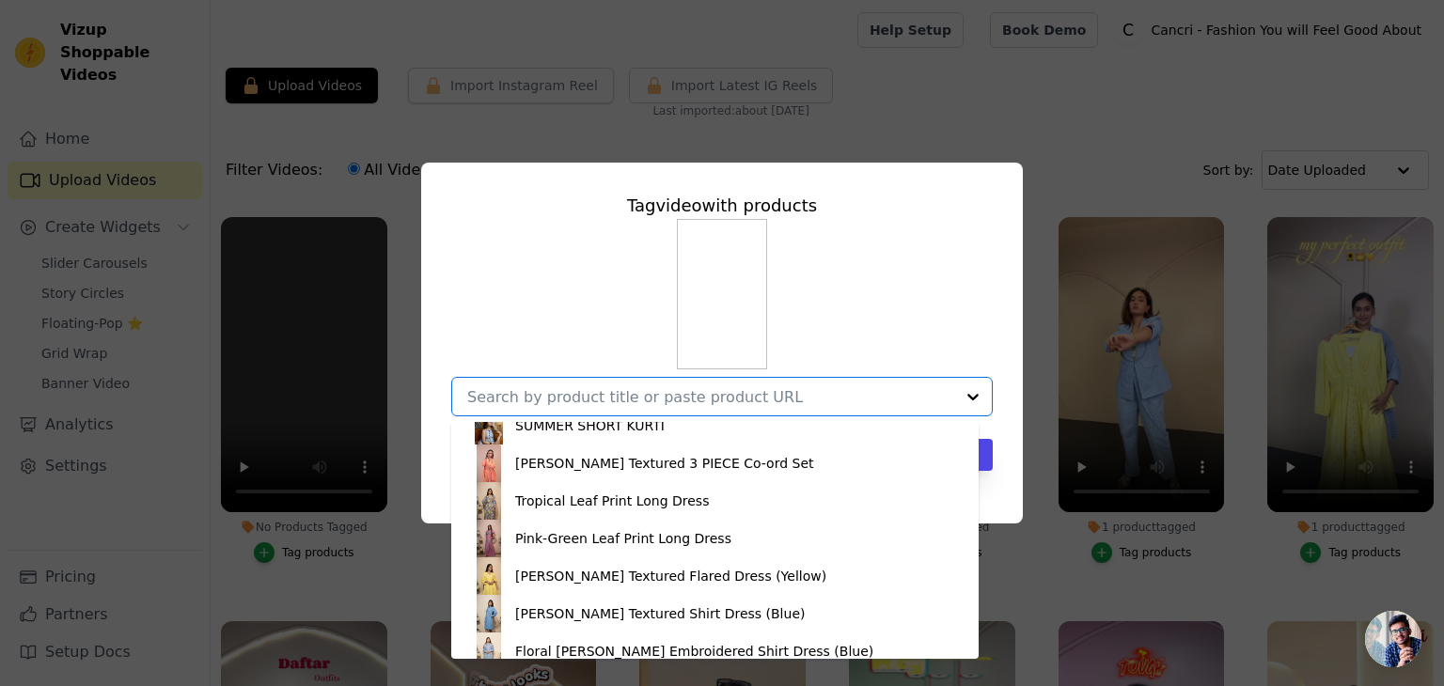
scroll to position [356, 0]
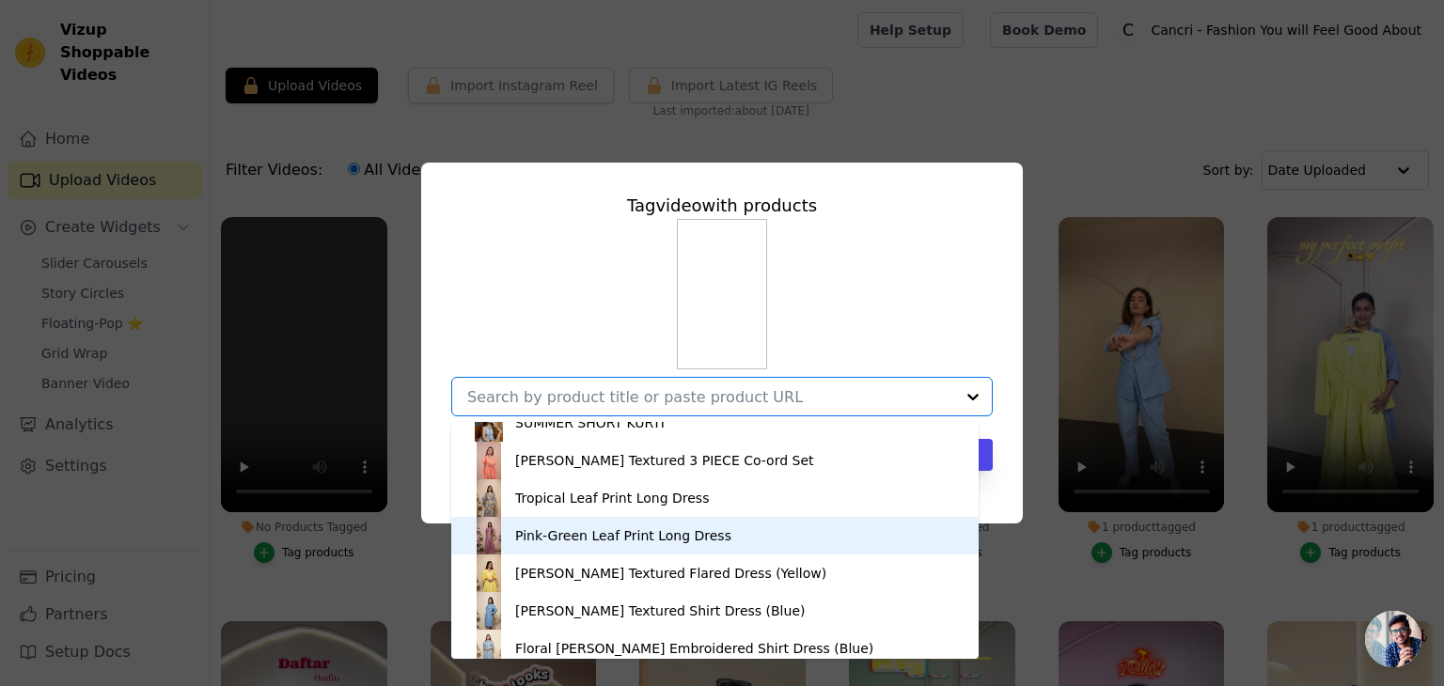
click at [568, 540] on div "Pink-Green Leaf Print Long Dress" at bounding box center [623, 535] width 216 height 19
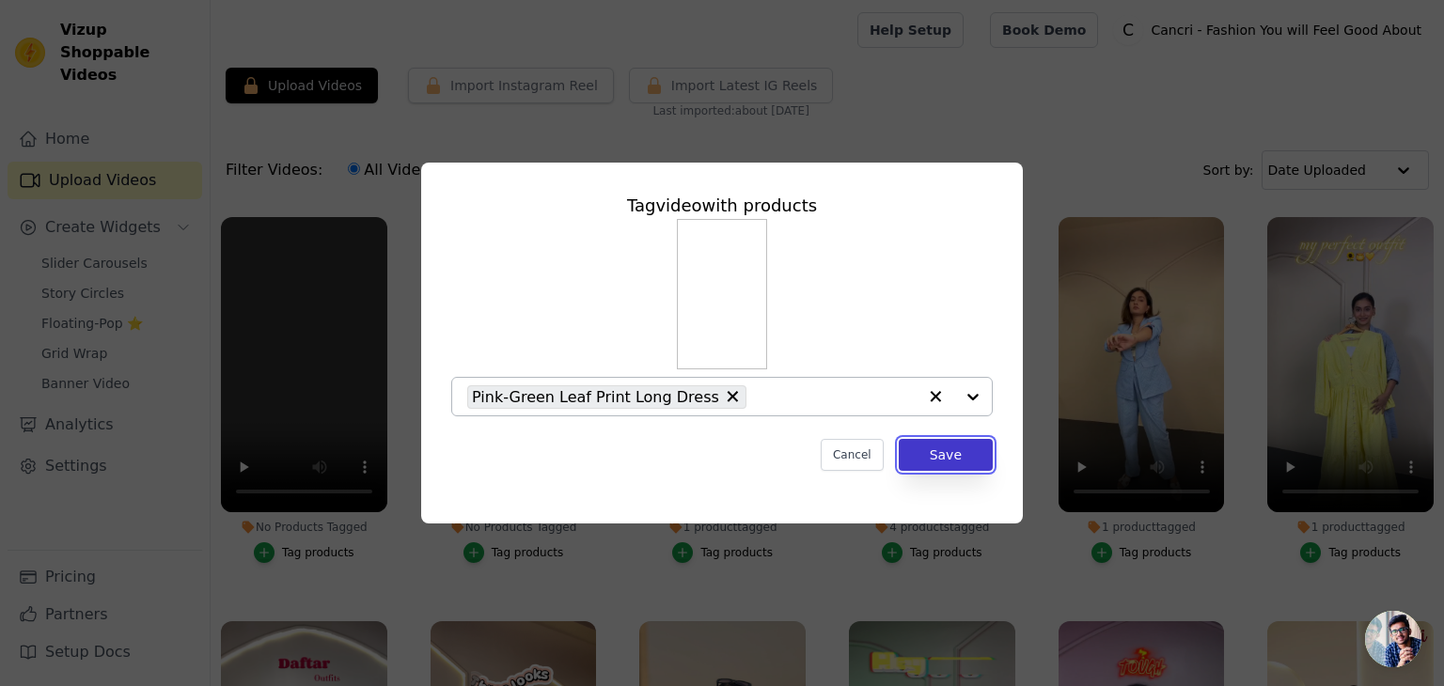
click at [958, 456] on button "Save" at bounding box center [946, 455] width 94 height 32
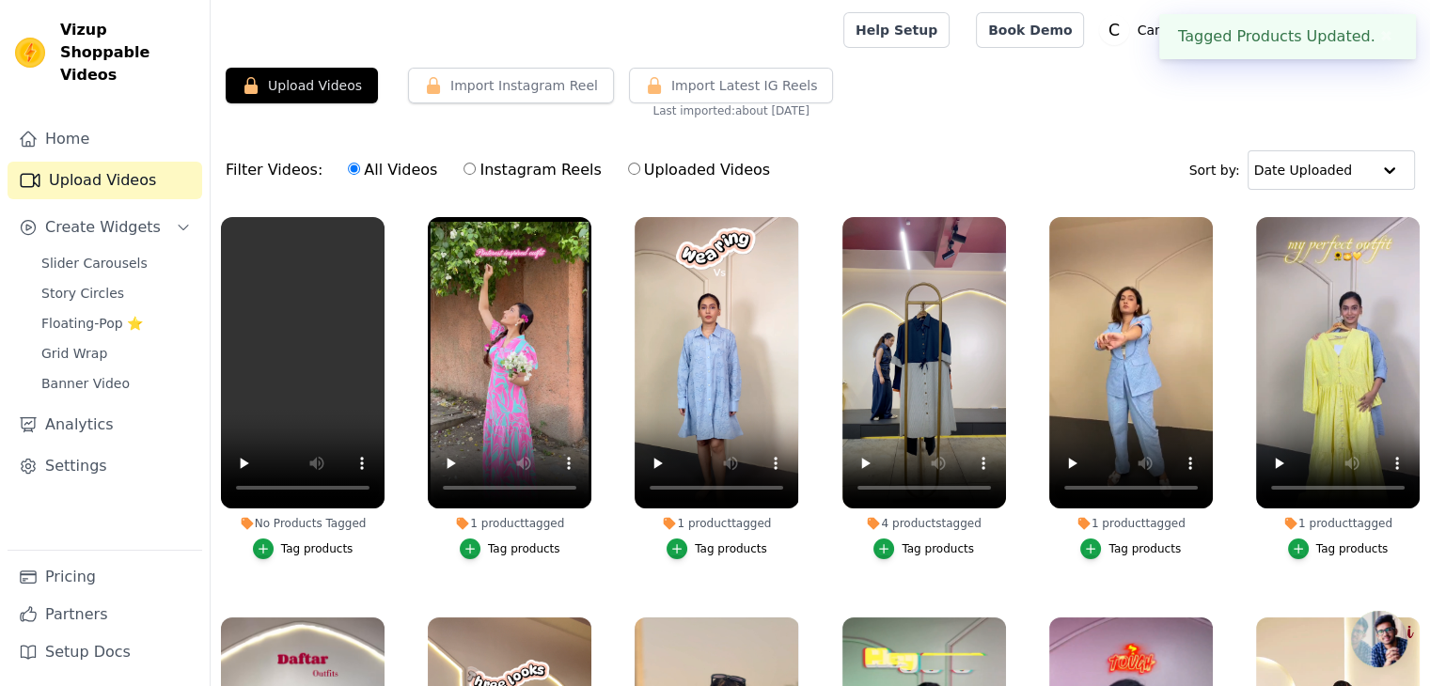
click at [290, 541] on div "Tag products" at bounding box center [317, 548] width 72 height 15
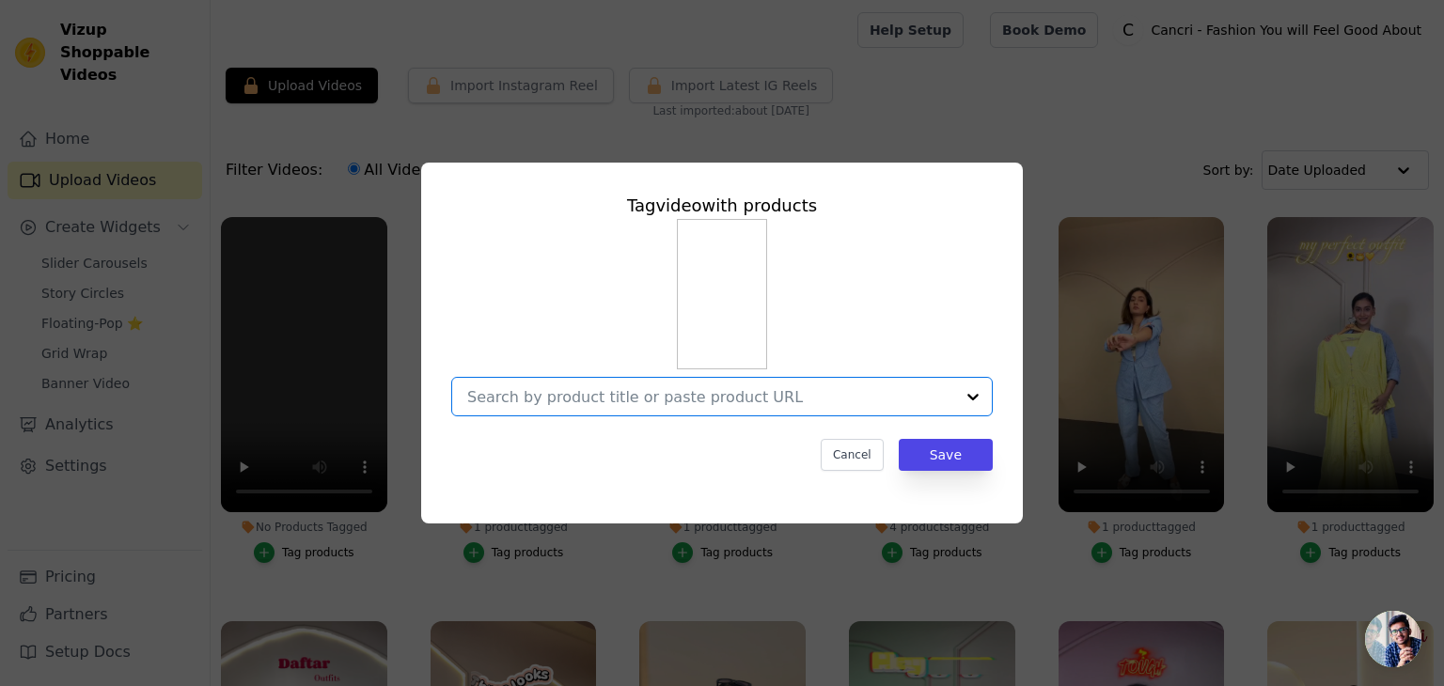
click at [728, 393] on input "No Products Tagged Tag video with products Option undefined, selected. Select i…" at bounding box center [710, 397] width 487 height 18
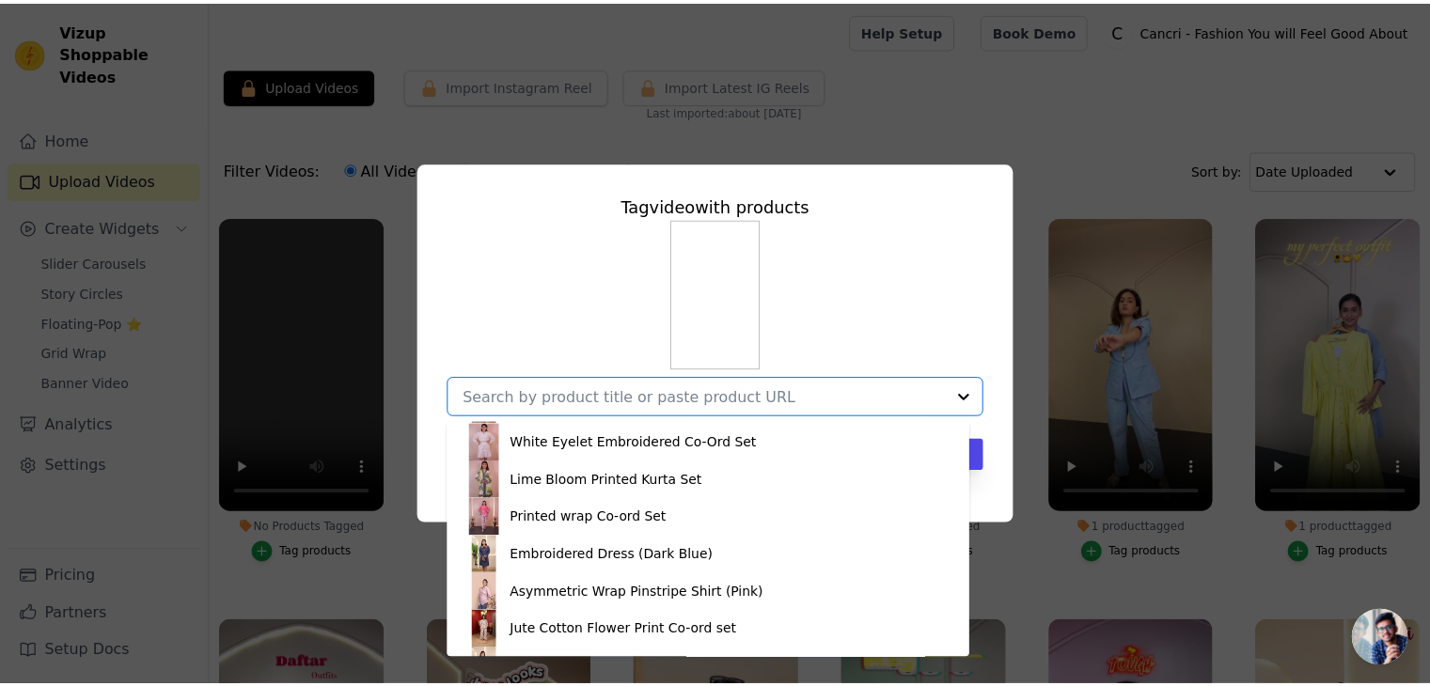
scroll to position [891, 0]
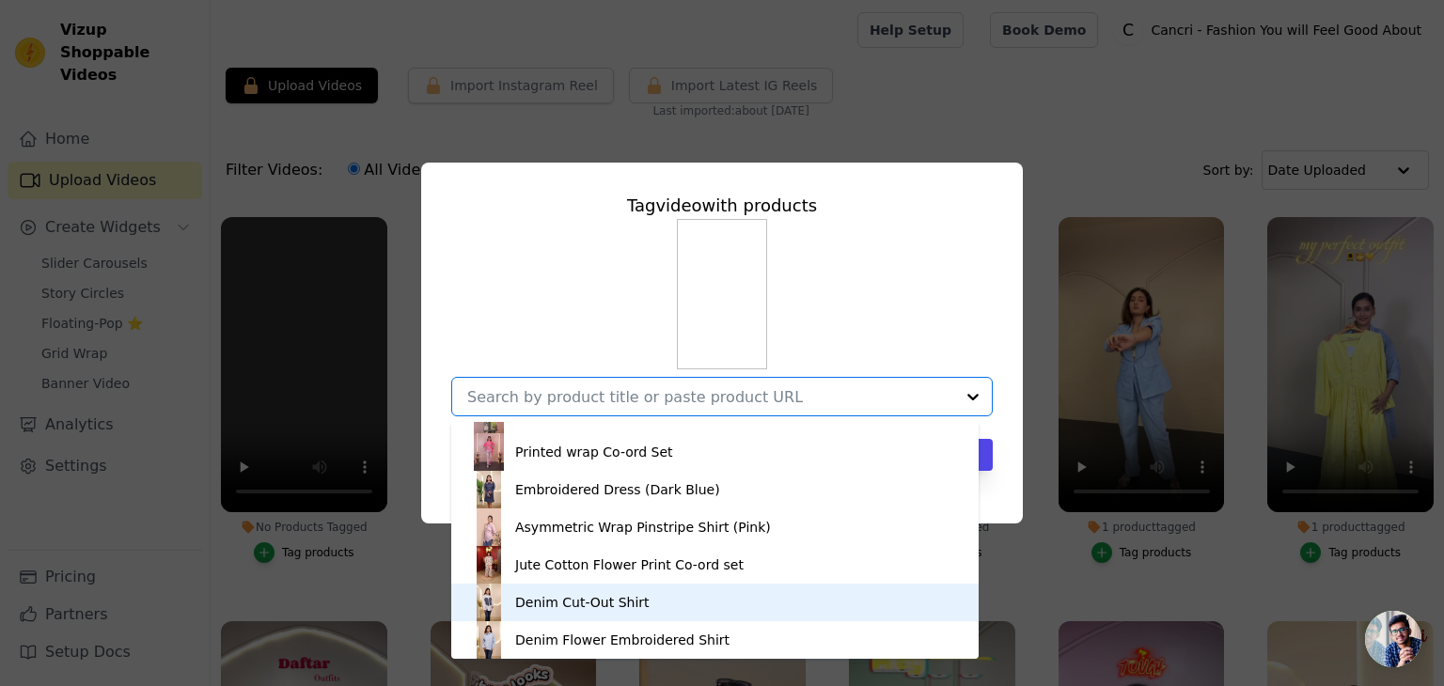
click at [564, 610] on div "Denim Cut-Out Shirt" at bounding box center [582, 602] width 134 height 19
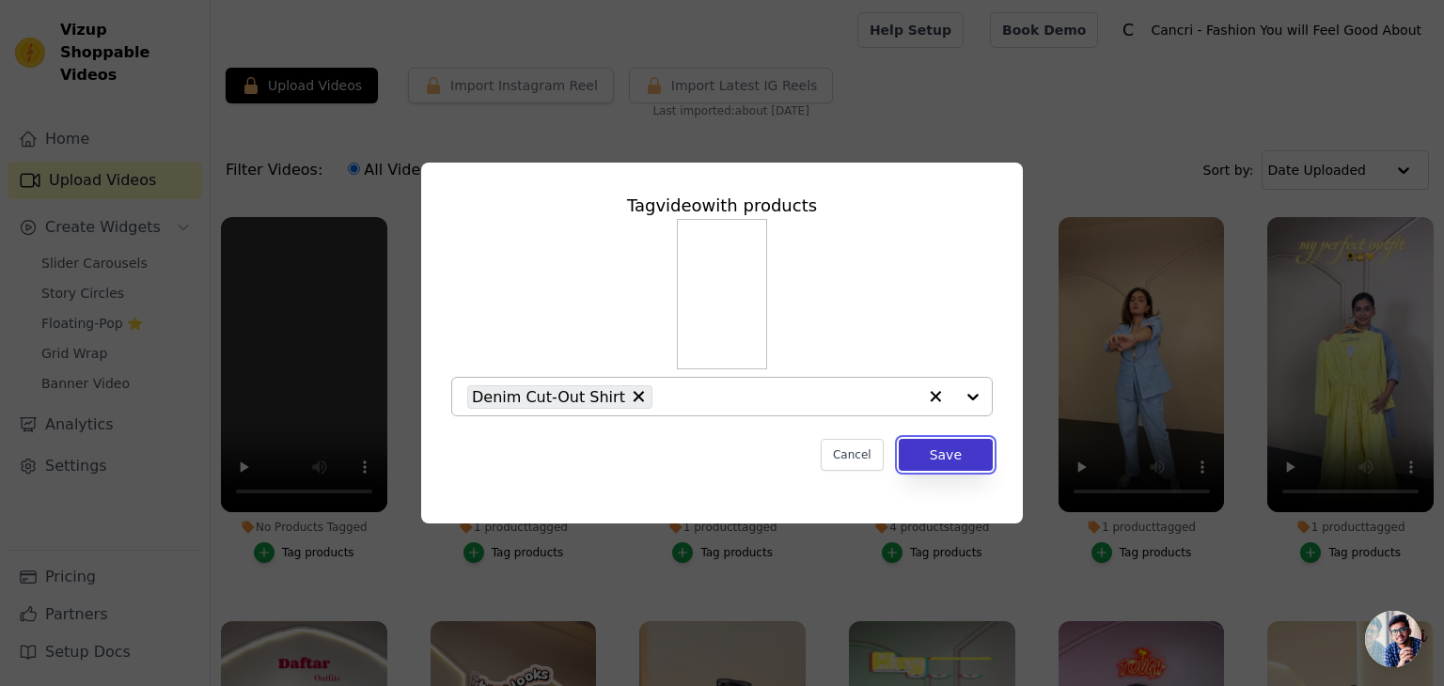
click at [953, 460] on button "Save" at bounding box center [946, 455] width 94 height 32
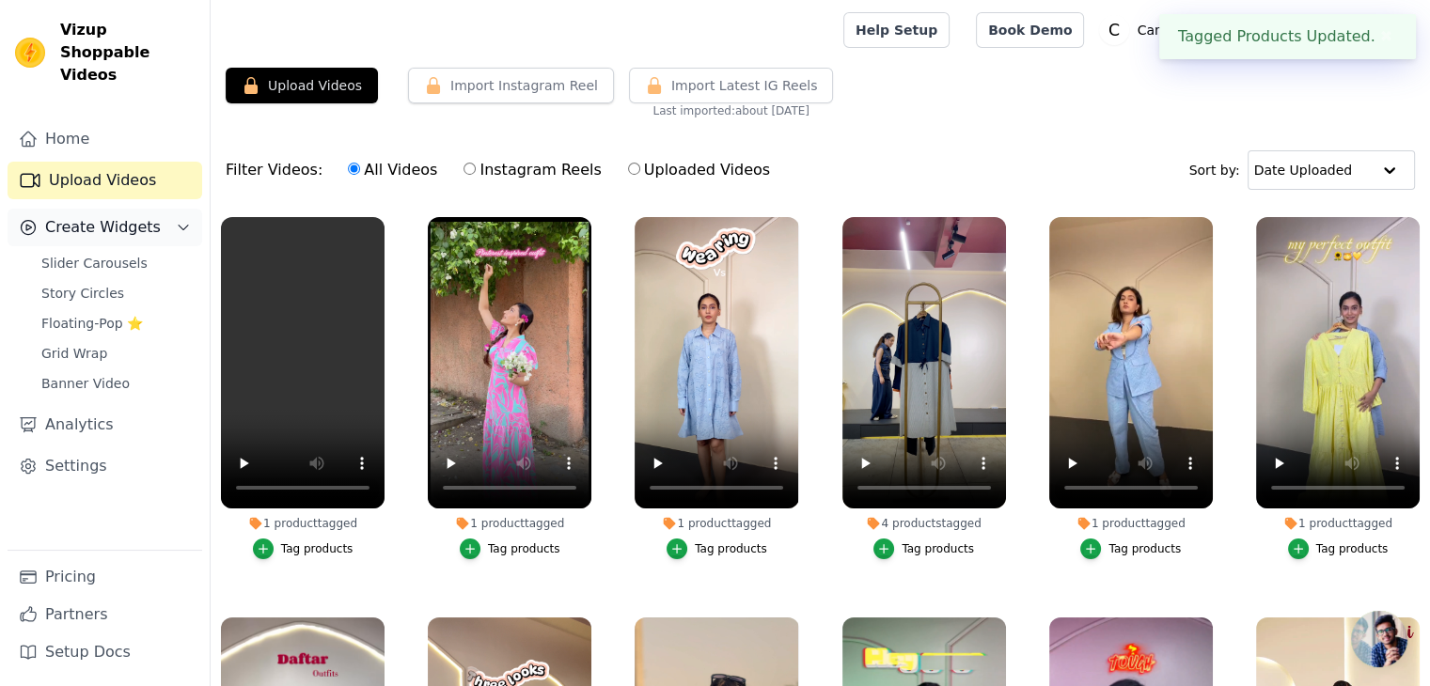
click at [104, 218] on button "Create Widgets" at bounding box center [105, 228] width 195 height 38
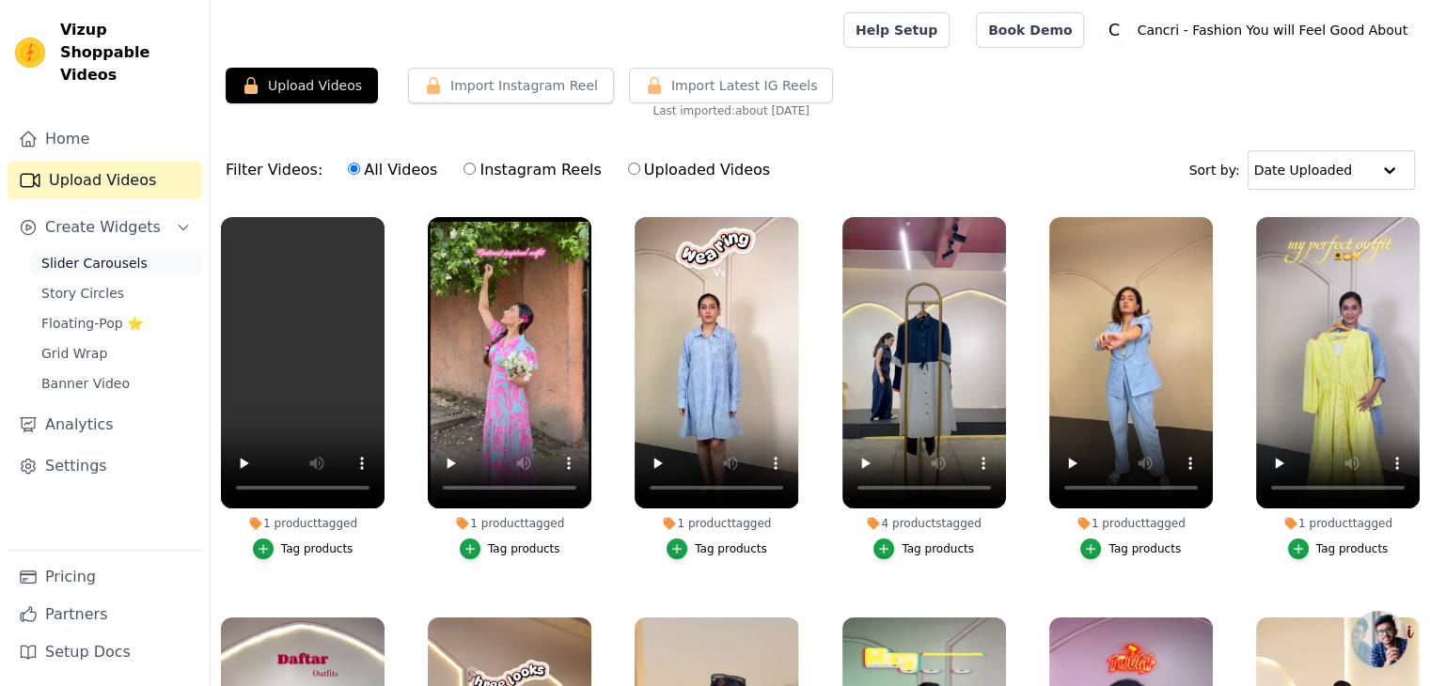
click at [104, 254] on span "Slider Carousels" at bounding box center [94, 263] width 106 height 19
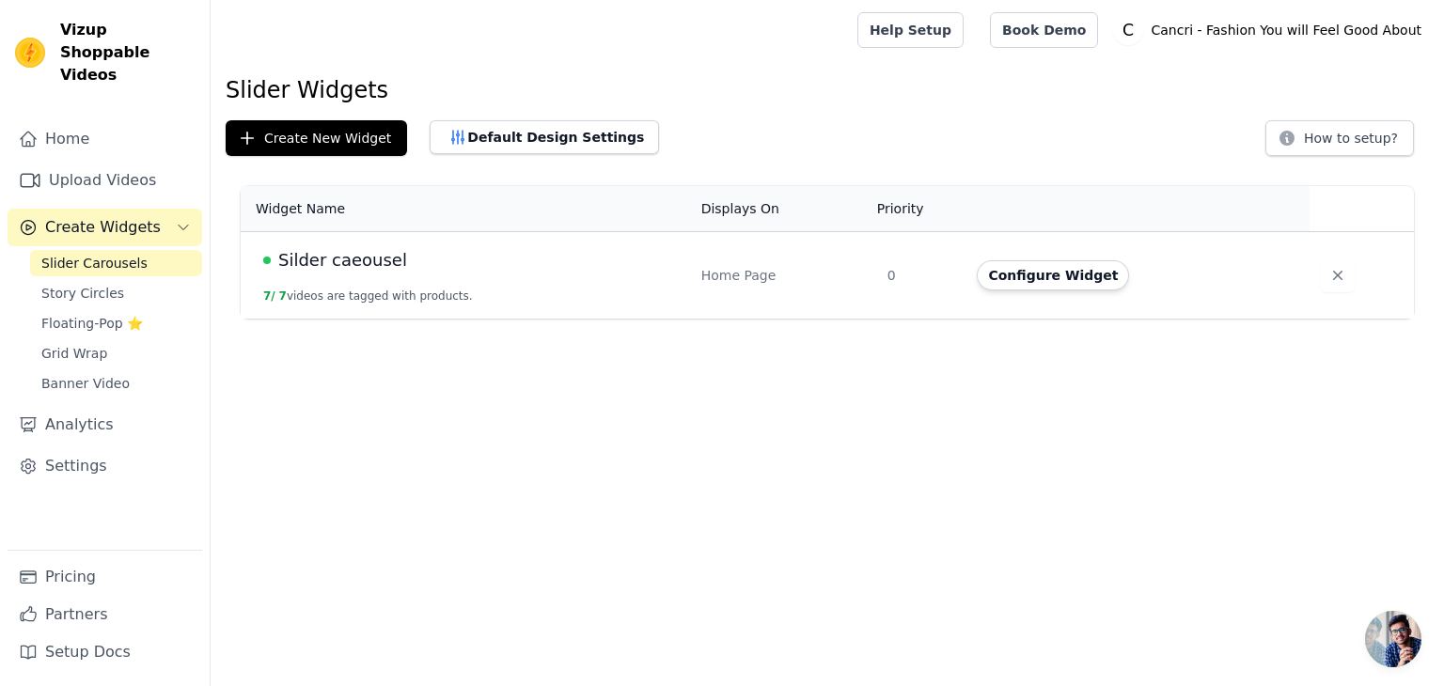
click at [470, 270] on div "Silder caeousel" at bounding box center [470, 260] width 415 height 26
click at [1060, 283] on button "Configure Widget" at bounding box center [1053, 275] width 152 height 30
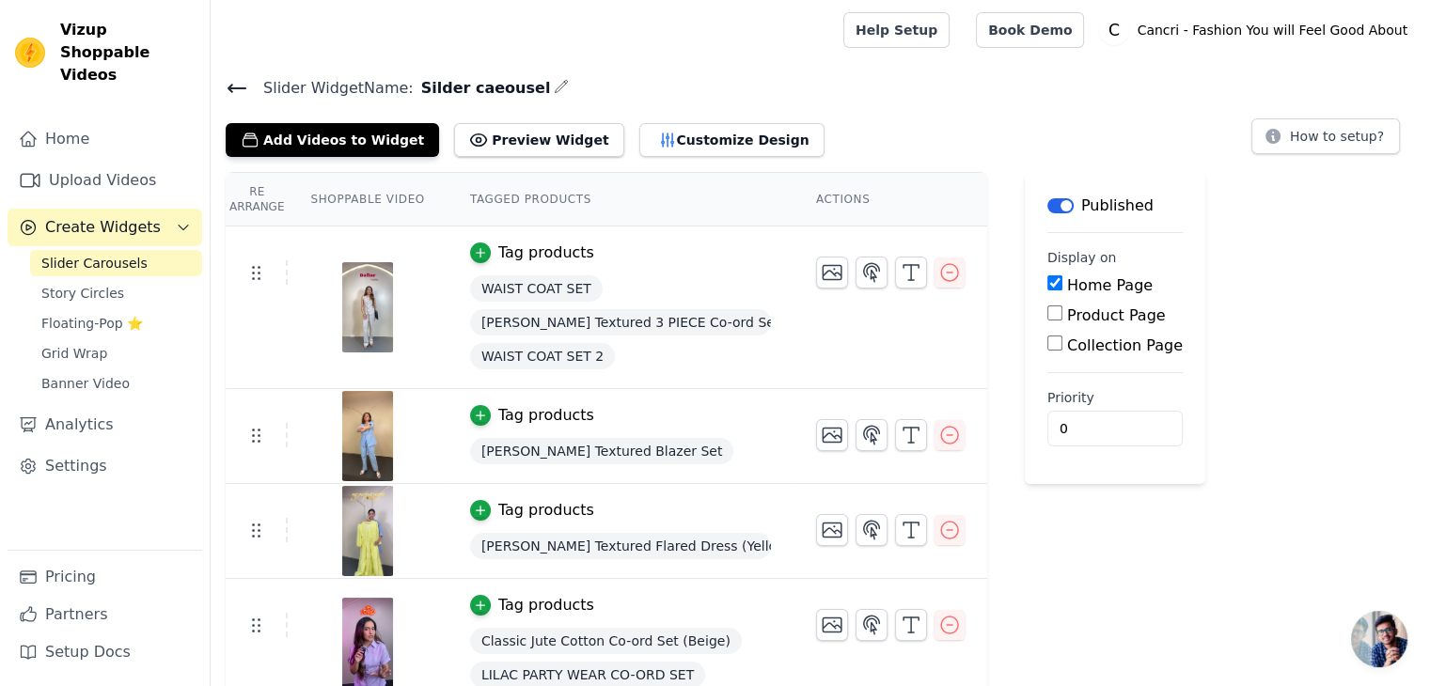
click at [233, 89] on icon at bounding box center [237, 88] width 23 height 23
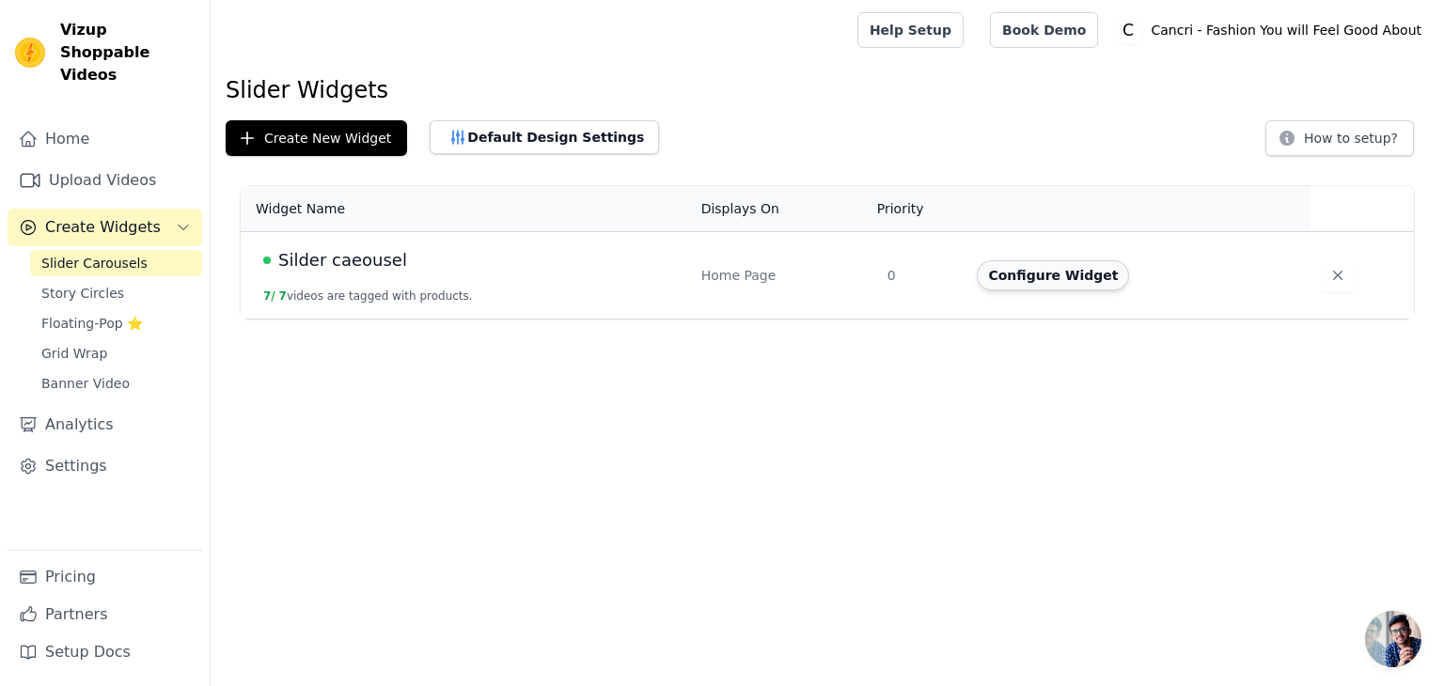
click at [1030, 276] on button "Configure Widget" at bounding box center [1053, 275] width 152 height 30
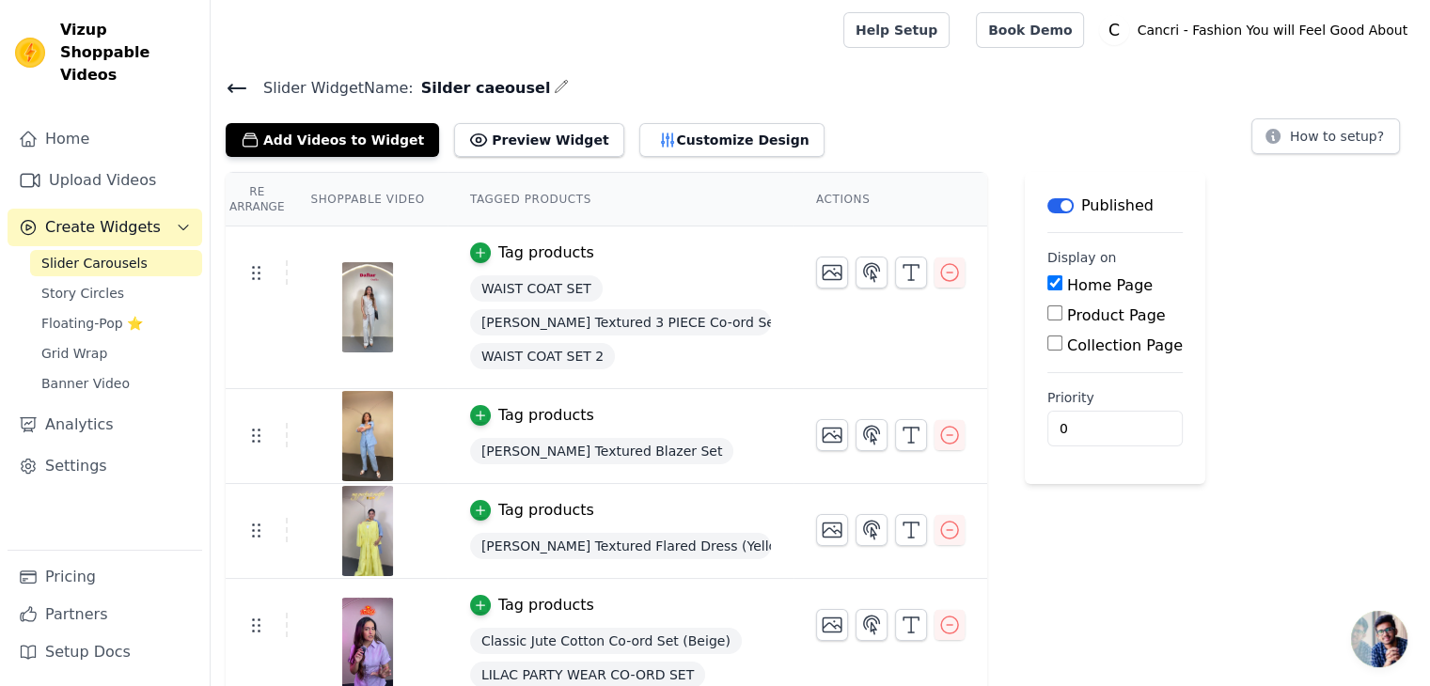
scroll to position [405, 0]
click at [325, 147] on button "Add Videos to Widget" at bounding box center [332, 140] width 213 height 34
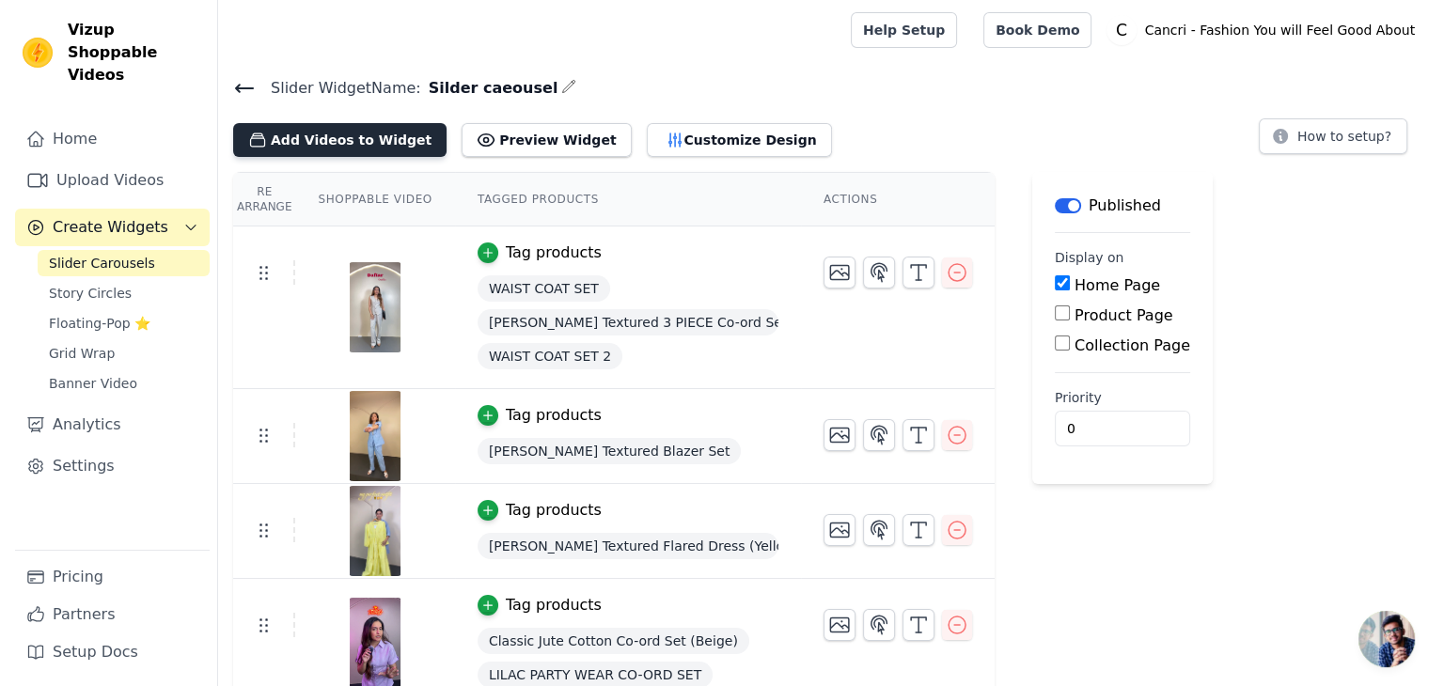
scroll to position [0, 0]
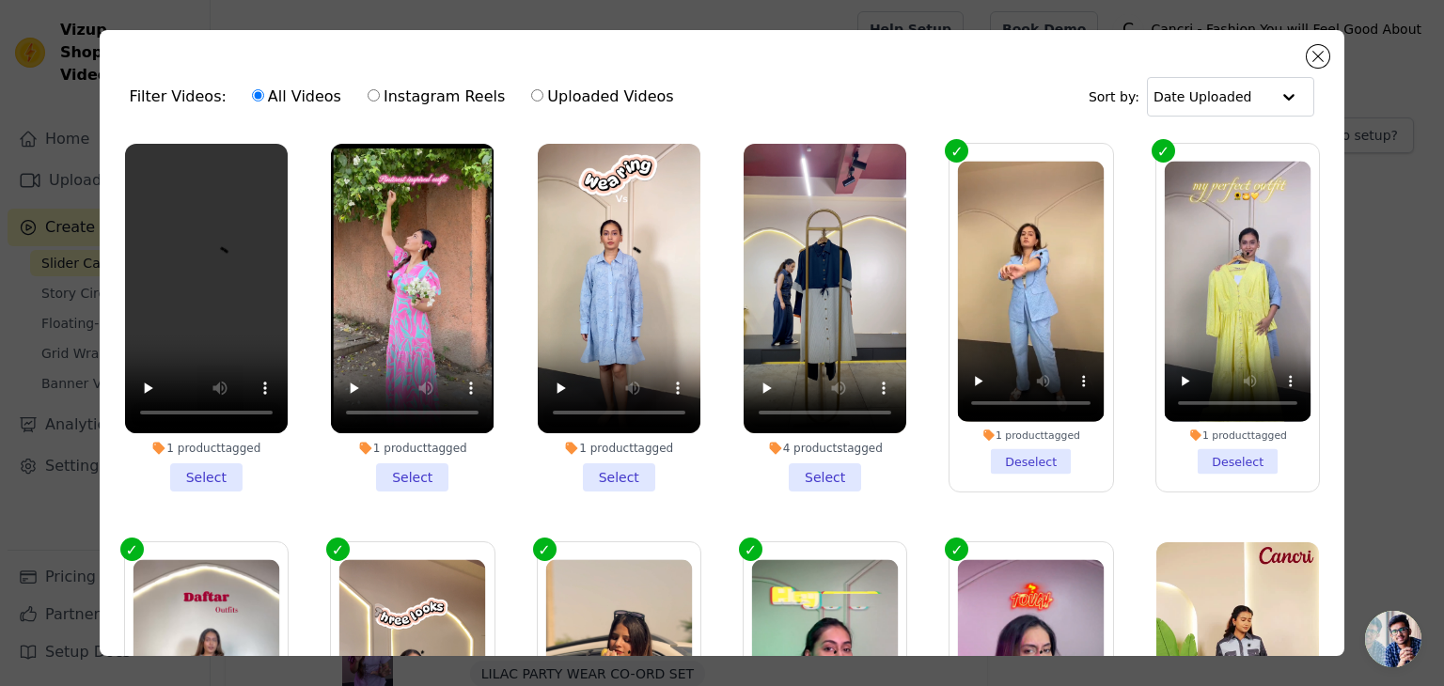
click at [215, 471] on li "1 product tagged Select" at bounding box center [206, 318] width 163 height 348
click at [0, 0] on input "1 product tagged Select" at bounding box center [0, 0] width 0 height 0
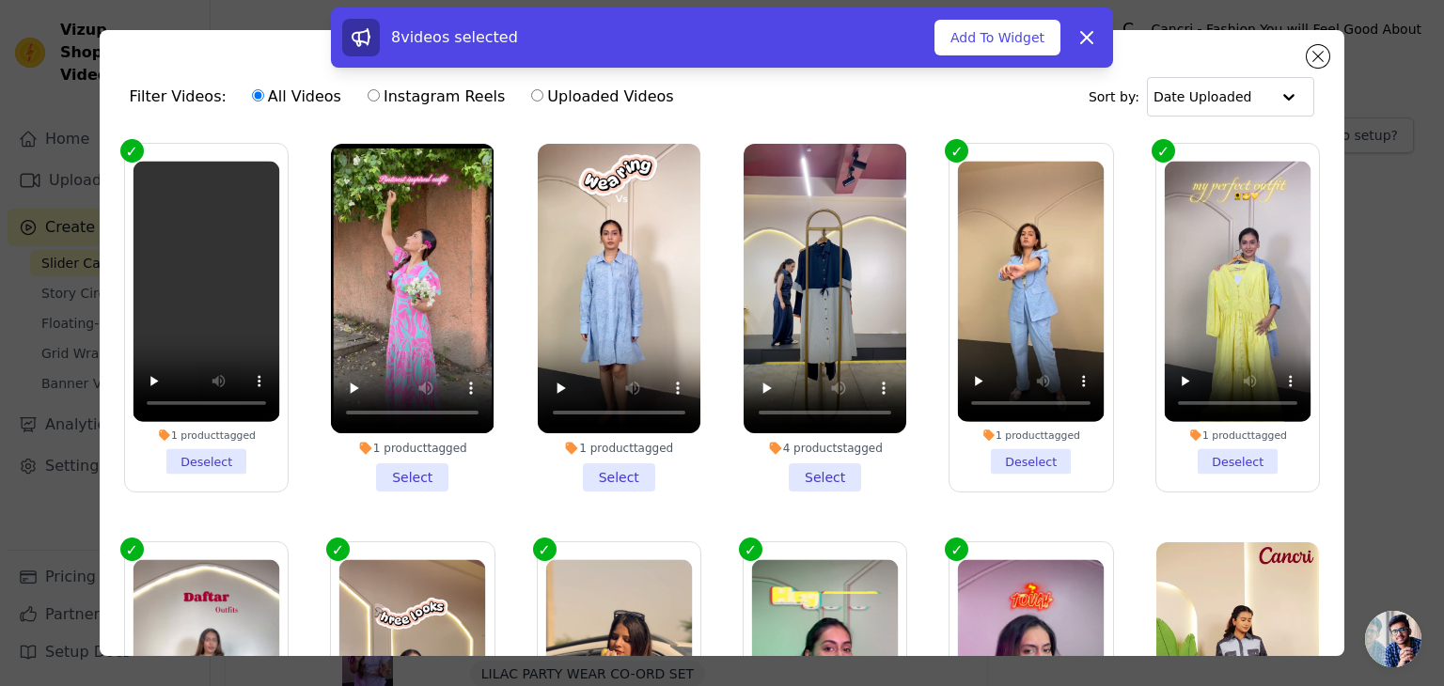
click at [429, 469] on li "1 product tagged Select" at bounding box center [412, 318] width 163 height 348
click at [0, 0] on input "1 product tagged Select" at bounding box center [0, 0] width 0 height 0
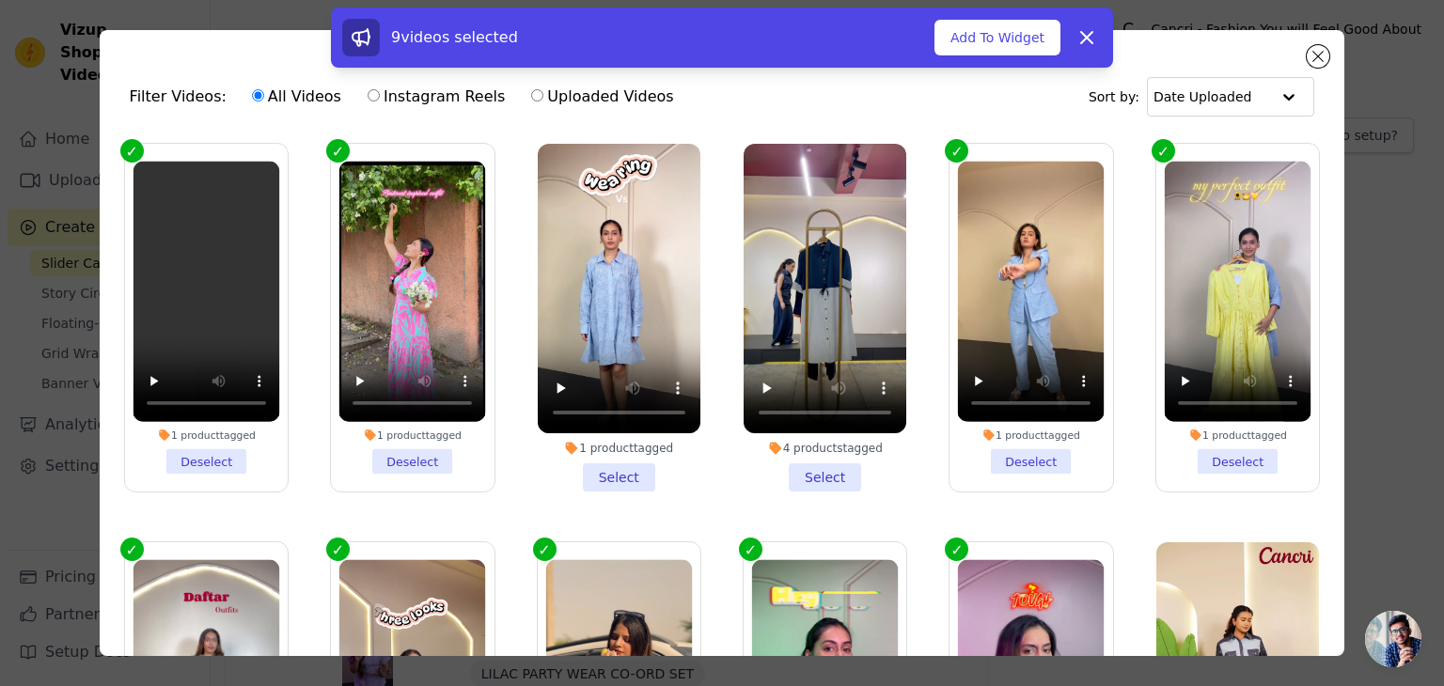
click at [827, 467] on li "4 products tagged Select" at bounding box center [824, 318] width 163 height 348
click at [0, 0] on input "4 products tagged Select" at bounding box center [0, 0] width 0 height 0
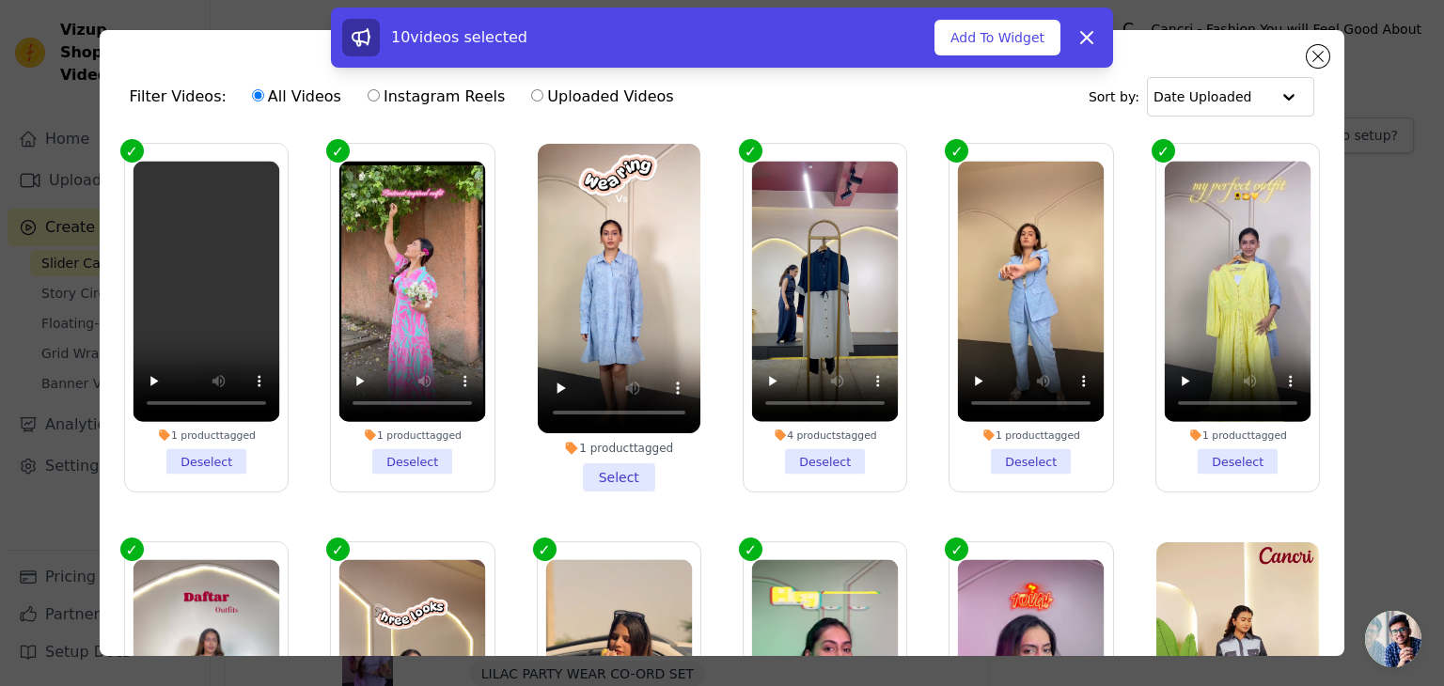
click at [609, 468] on li "1 product tagged Select" at bounding box center [619, 318] width 163 height 348
click at [0, 0] on input "1 product tagged Select" at bounding box center [0, 0] width 0 height 0
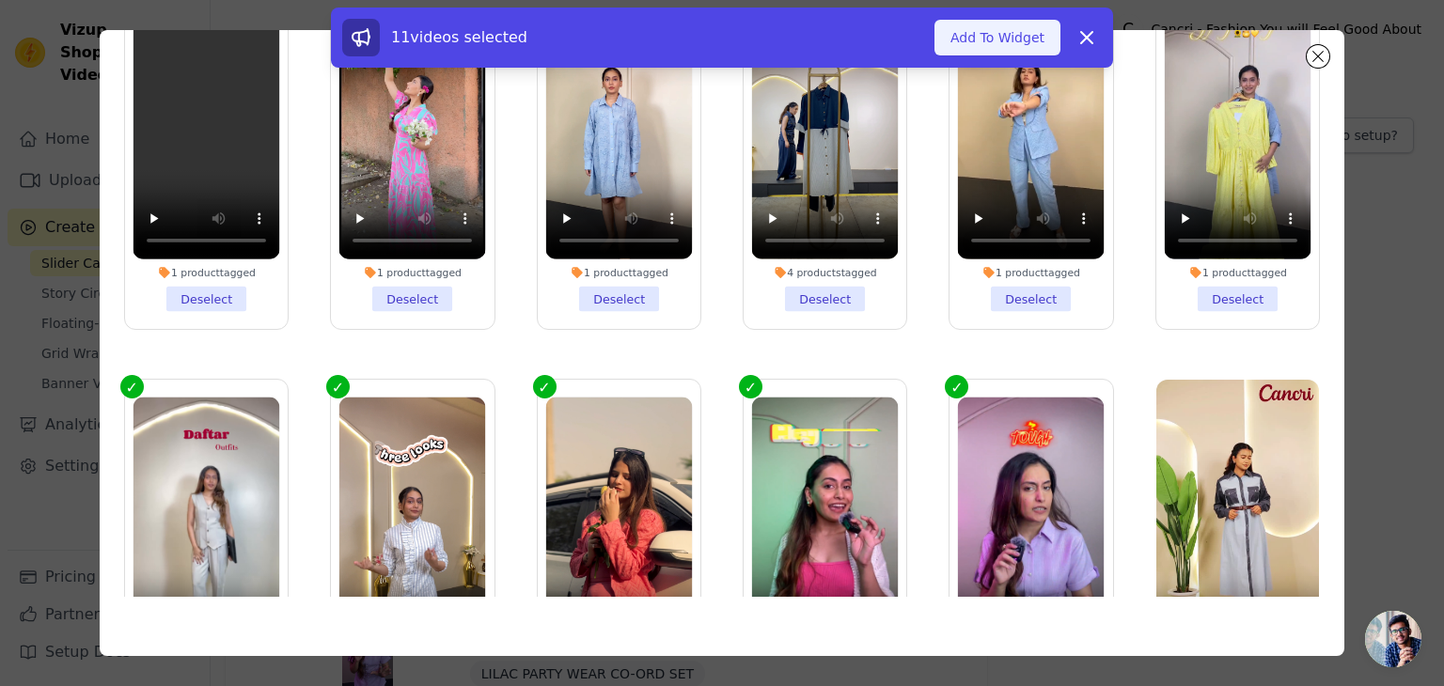
click at [1001, 41] on button "Add To Widget" at bounding box center [997, 38] width 126 height 36
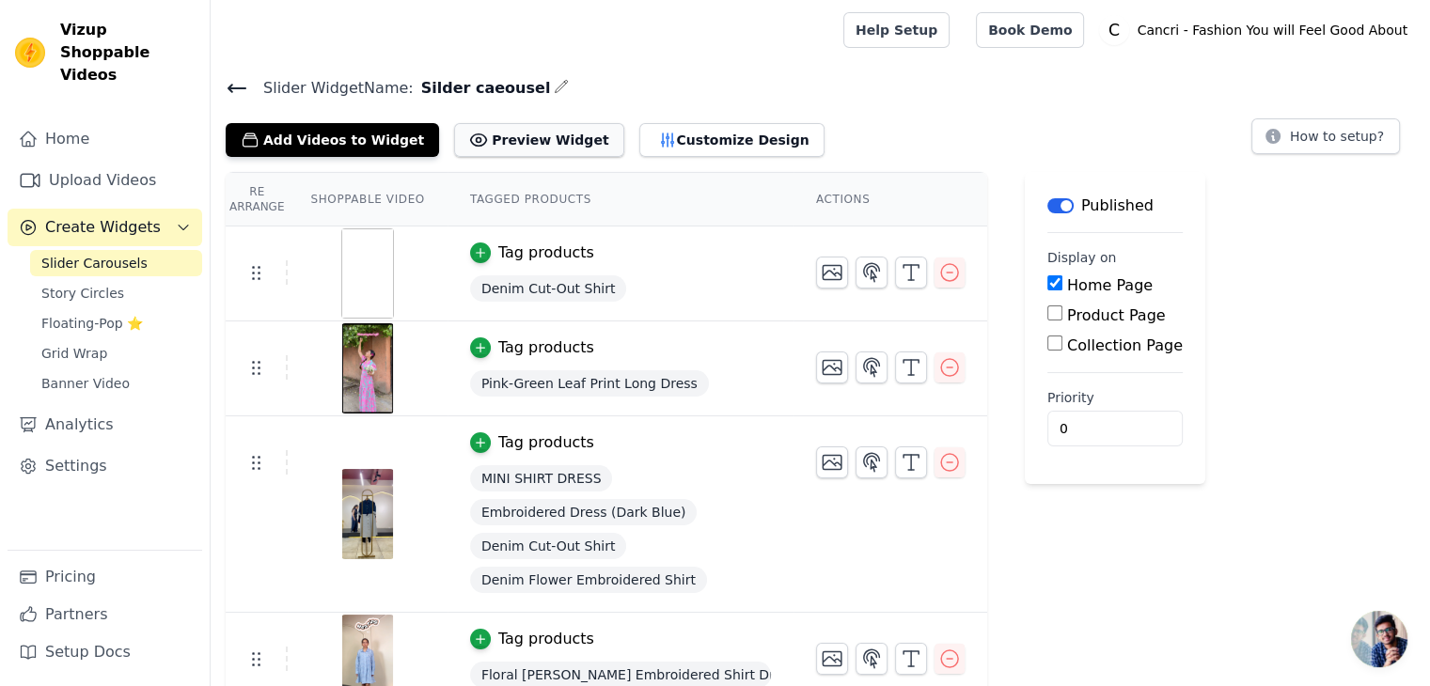
click at [524, 146] on button "Preview Widget" at bounding box center [538, 140] width 169 height 34
